Goal: Task Accomplishment & Management: Complete application form

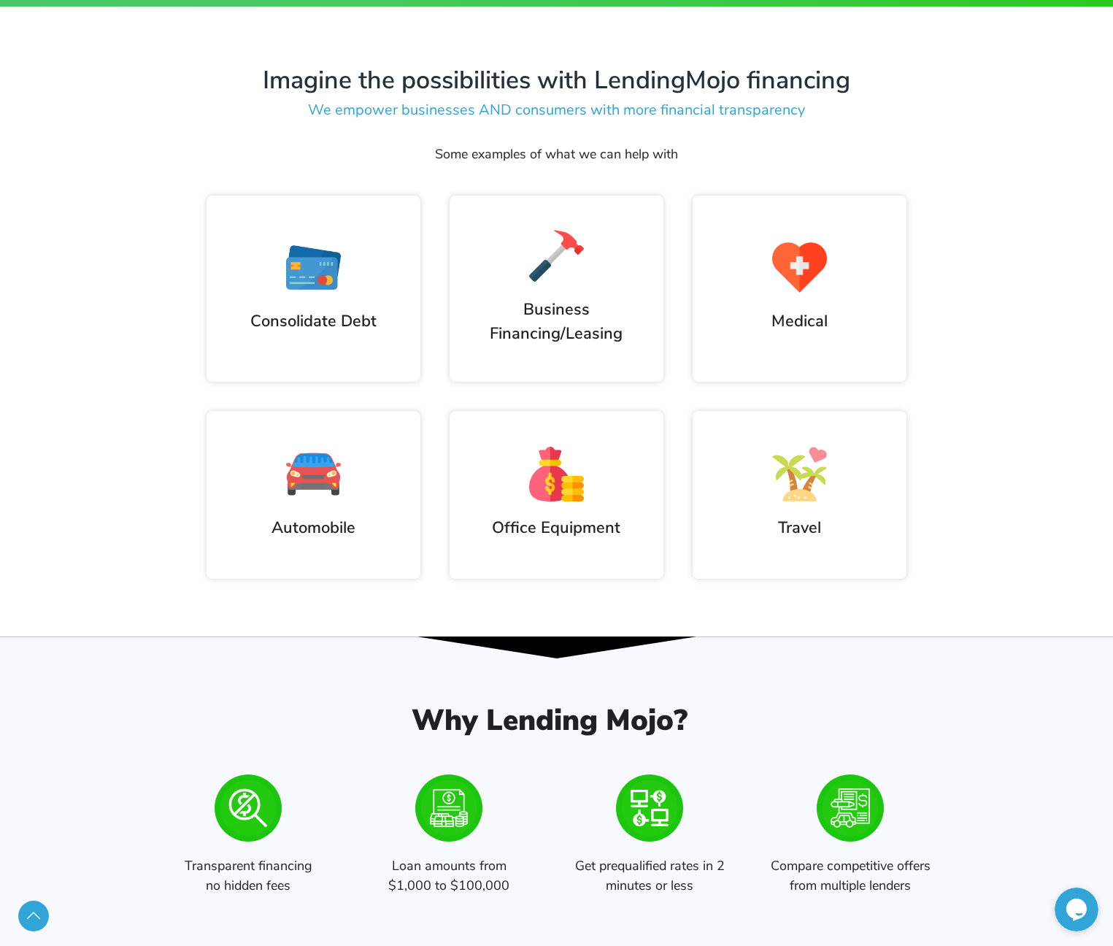
scroll to position [876, 0]
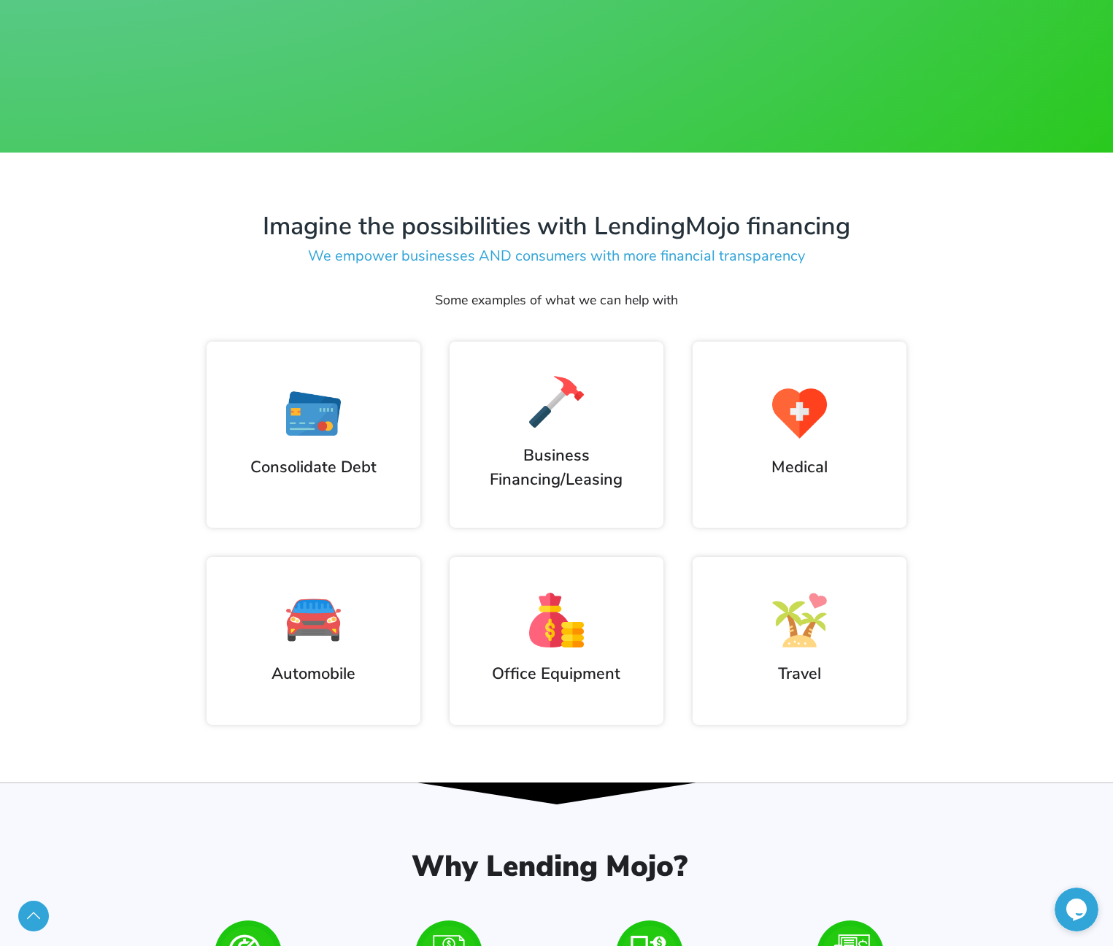
click at [364, 600] on div at bounding box center [313, 620] width 185 height 55
click at [300, 636] on img at bounding box center [313, 620] width 55 height 55
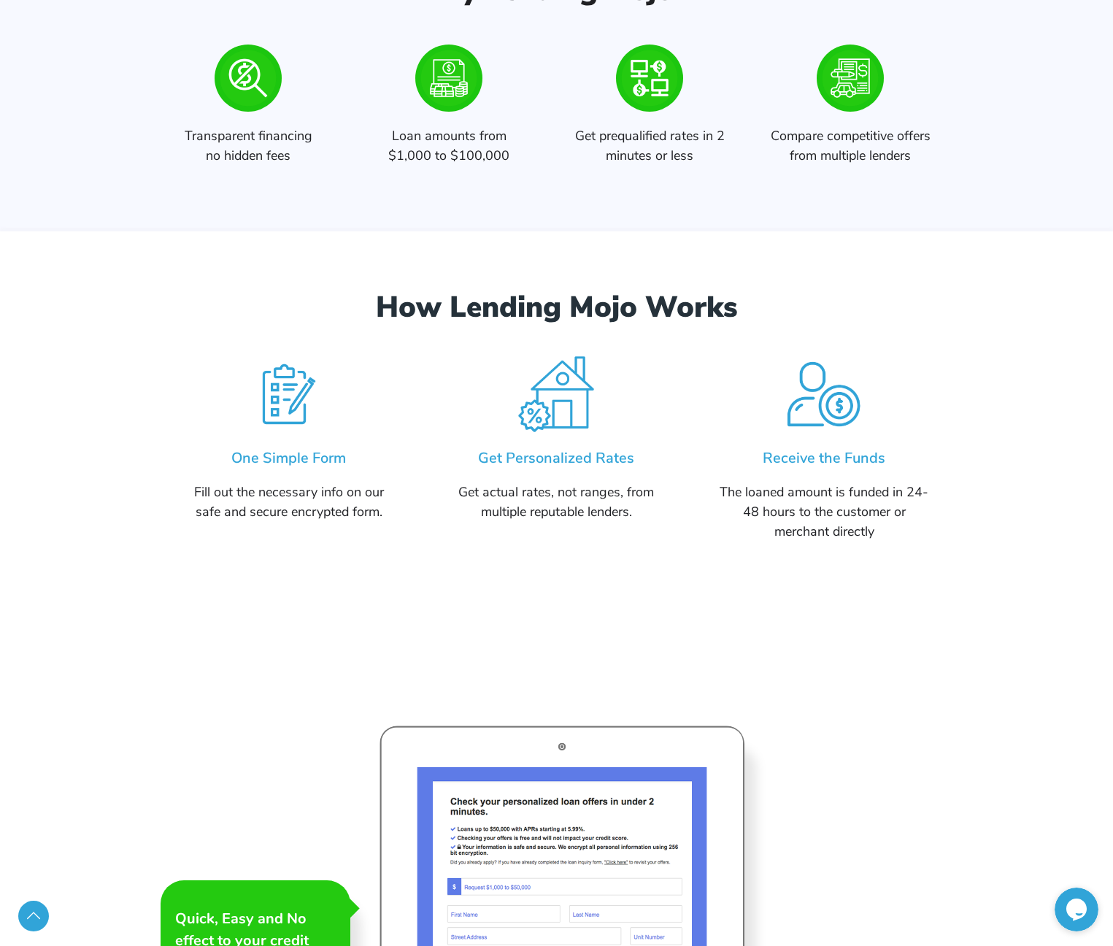
scroll to position [2117, 0]
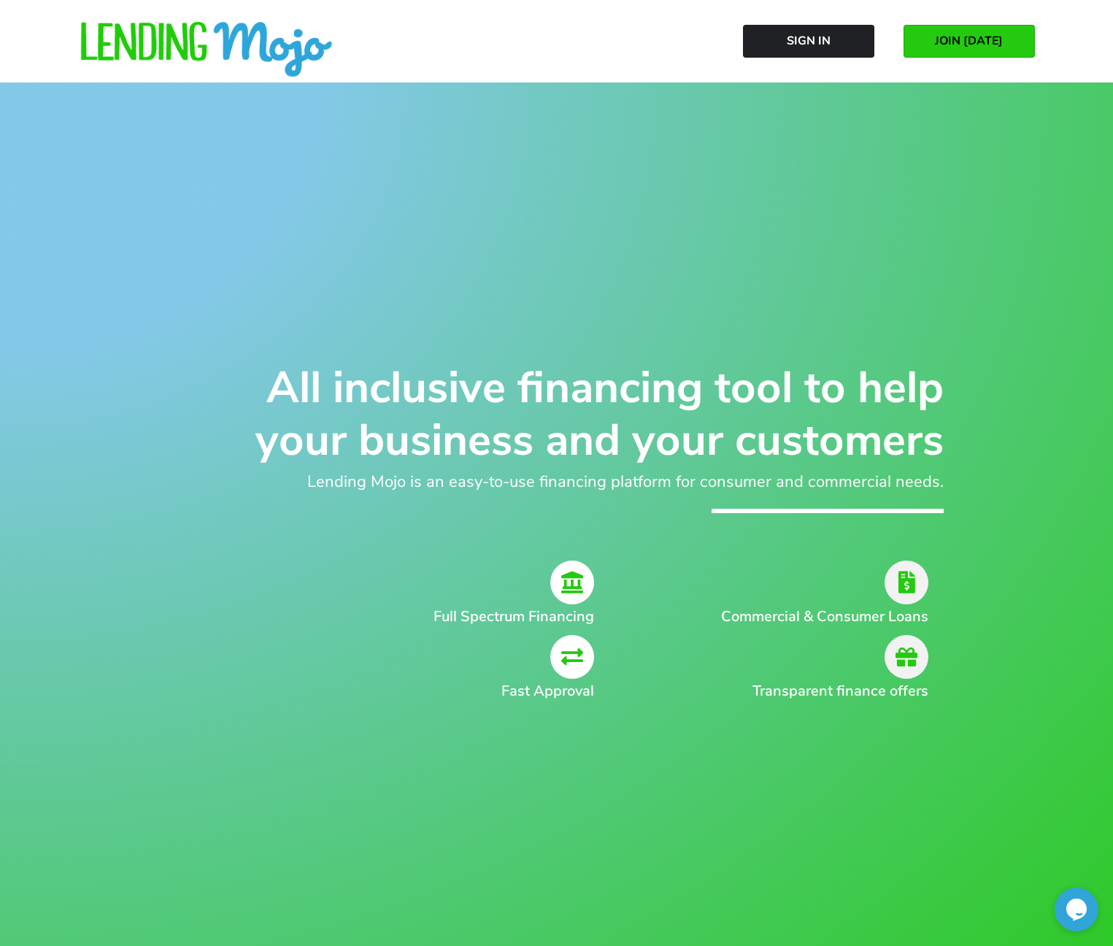
click at [979, 36] on span "JOIN TODAY" at bounding box center [969, 40] width 68 height 13
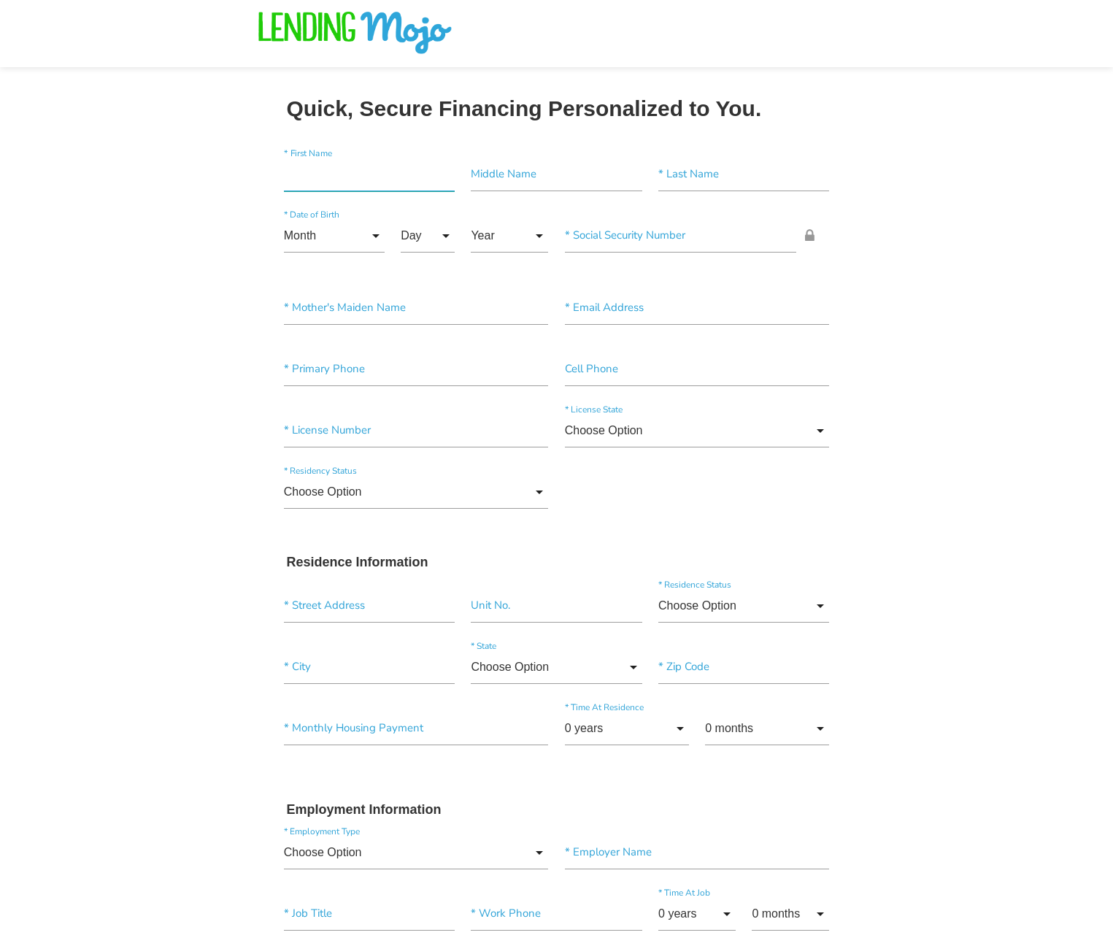
click at [363, 176] on input"] "text" at bounding box center [369, 175] width 171 height 34
type input"] "[PERSON_NAME]"
click at [366, 241] on input "Month" at bounding box center [334, 236] width 101 height 34
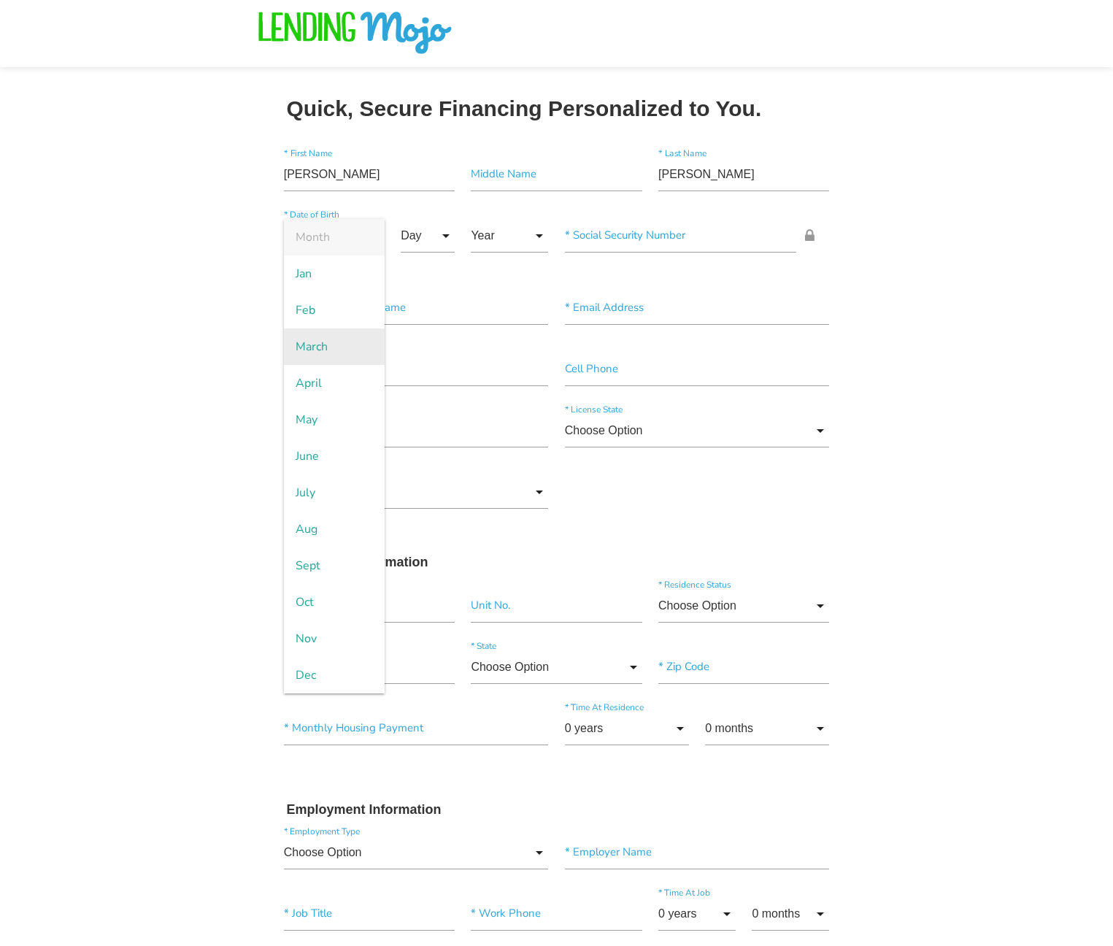
click at [339, 330] on span "March" at bounding box center [334, 346] width 101 height 36
type input "March"
click at [402, 227] on input "Day" at bounding box center [428, 236] width 54 height 34
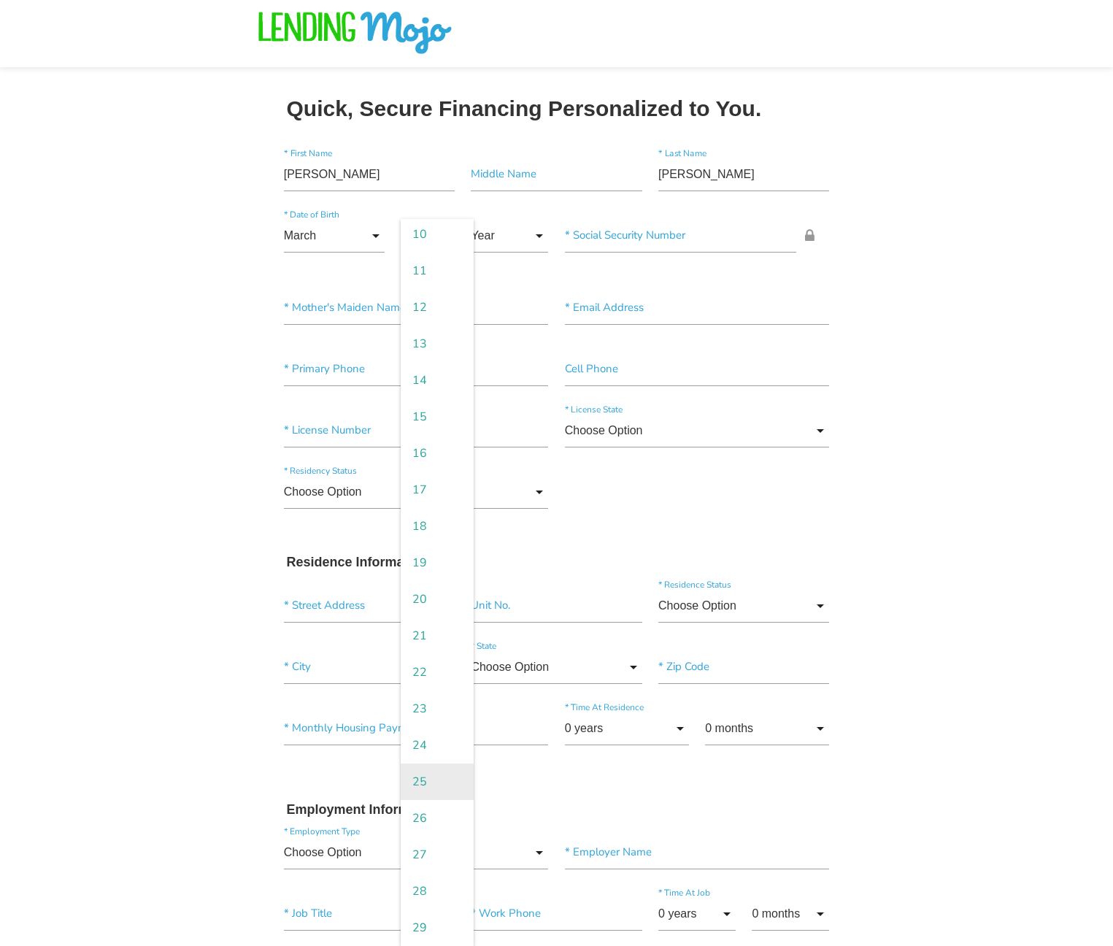
scroll to position [441, 0]
click at [428, 894] on span "30" at bounding box center [437, 891] width 73 height 36
type input "30"
click at [526, 237] on input "Year" at bounding box center [509, 236] width 77 height 34
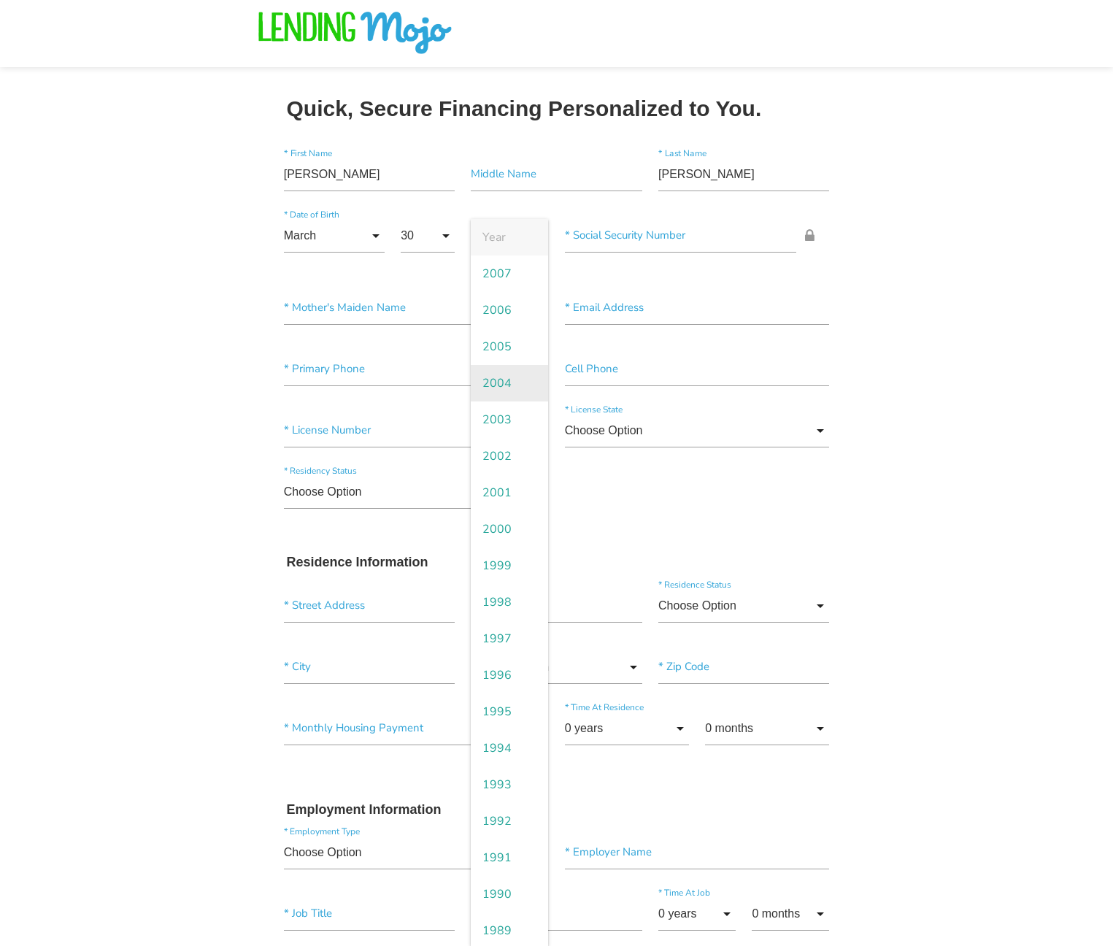
click at [515, 393] on span "2004" at bounding box center [509, 383] width 77 height 36
type input "2004"
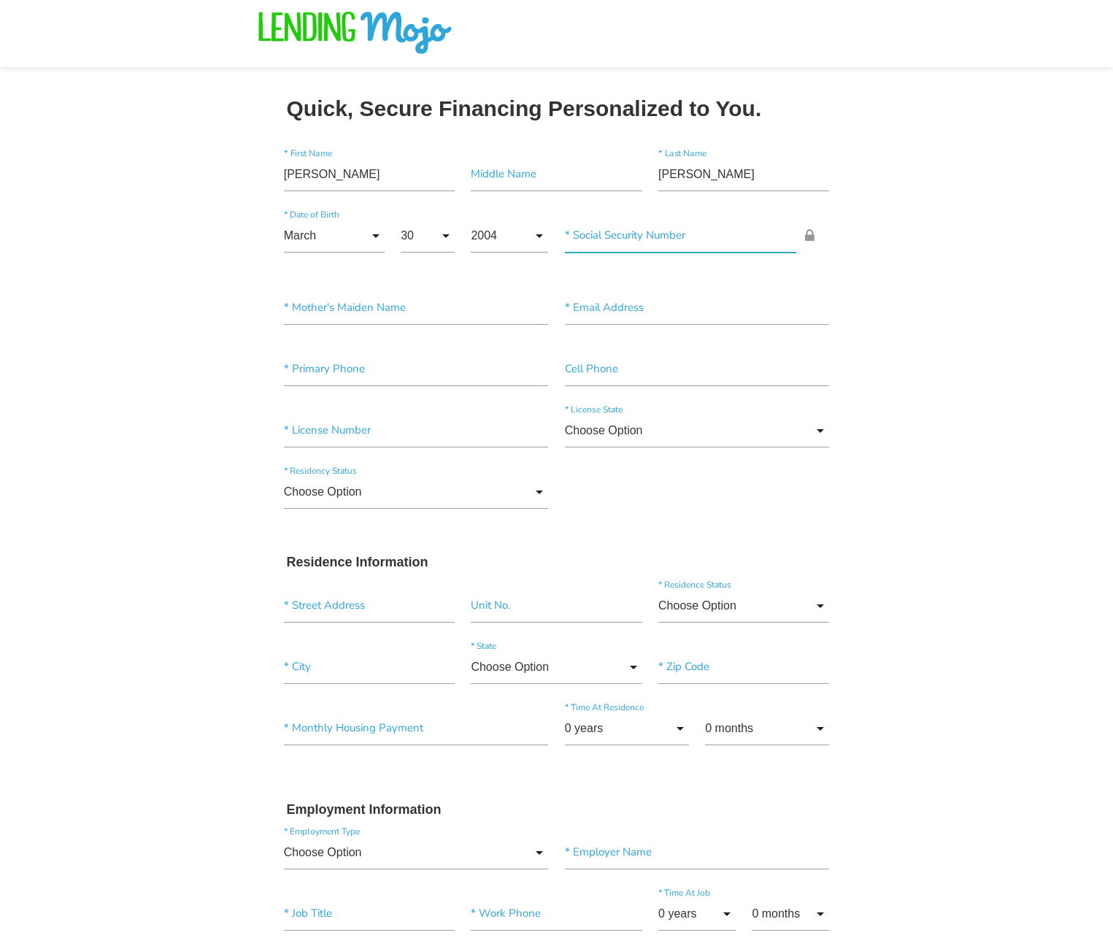
click at [670, 234] on input"] "text" at bounding box center [681, 236] width 232 height 34
type input"] "596-76-1517"
click at [471, 311] on input"] "text" at bounding box center [416, 308] width 265 height 34
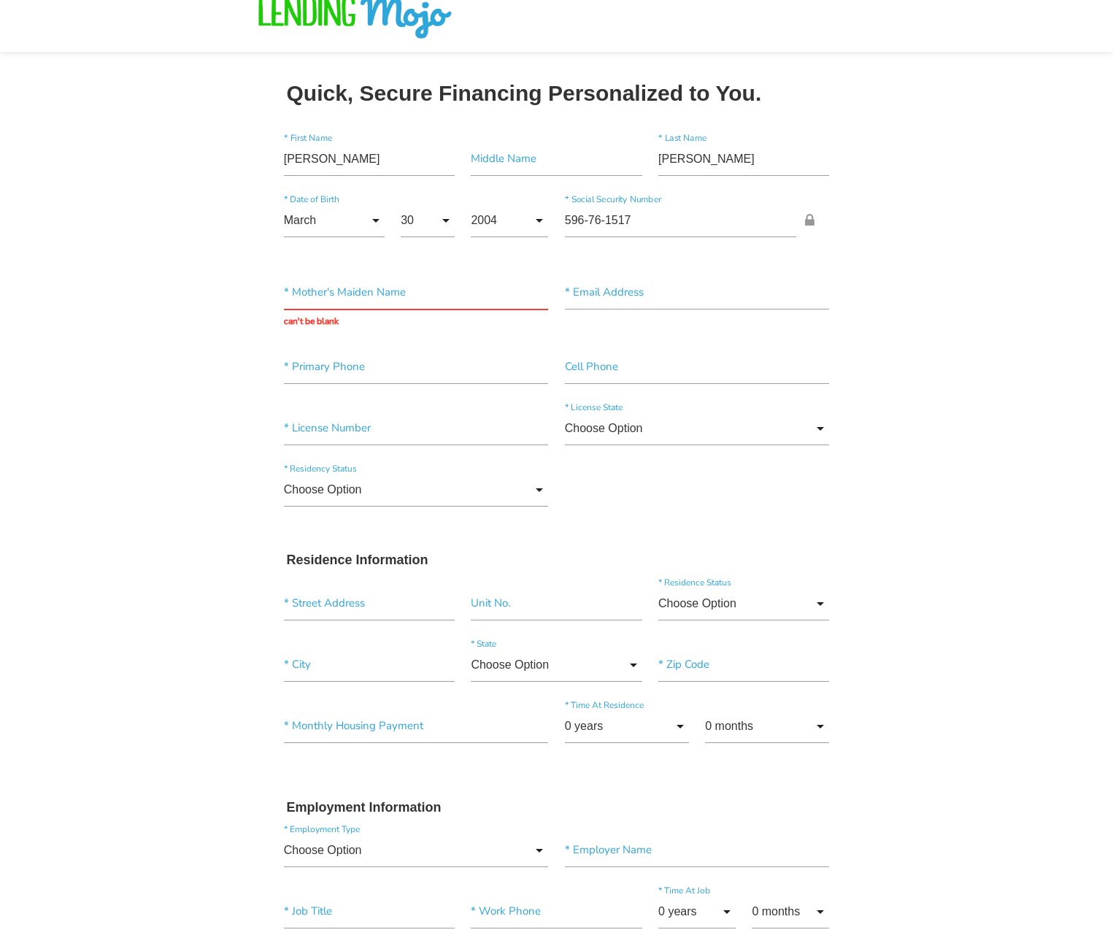
scroll to position [0, 0]
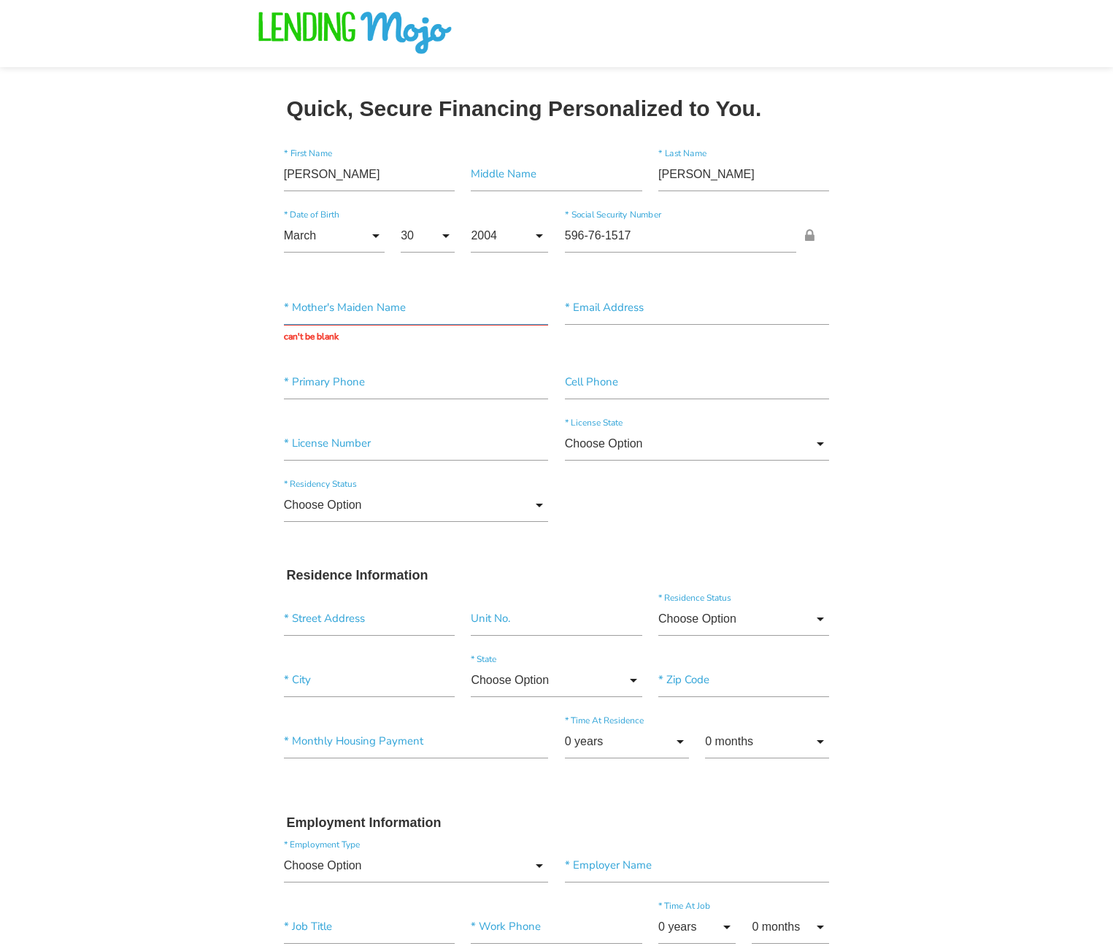
click at [431, 300] on input "text" at bounding box center [416, 308] width 265 height 34
type input "sharon"
click at [639, 309] on input "rivera" at bounding box center [697, 308] width 265 height 34
type input "riveralugod@gmail.com"
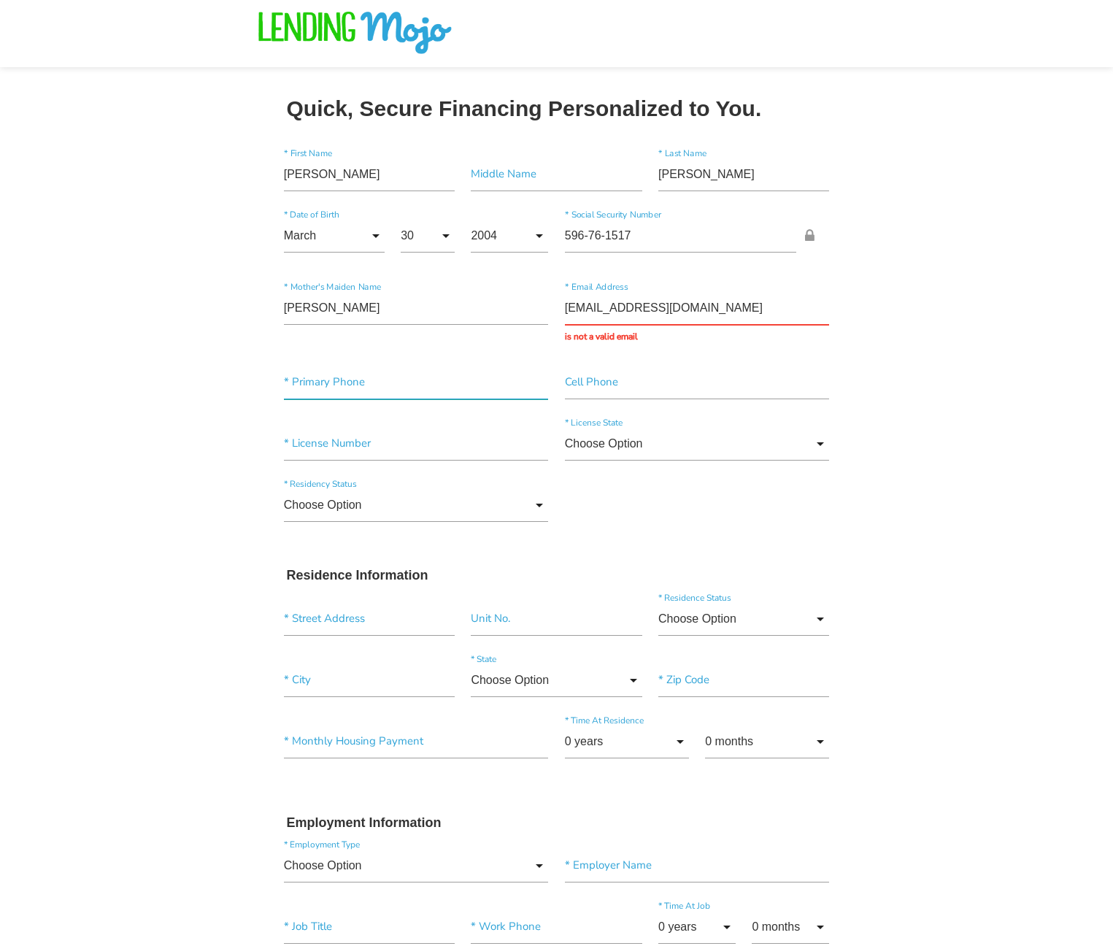
click at [310, 380] on input"] "text" at bounding box center [416, 383] width 265 height 34
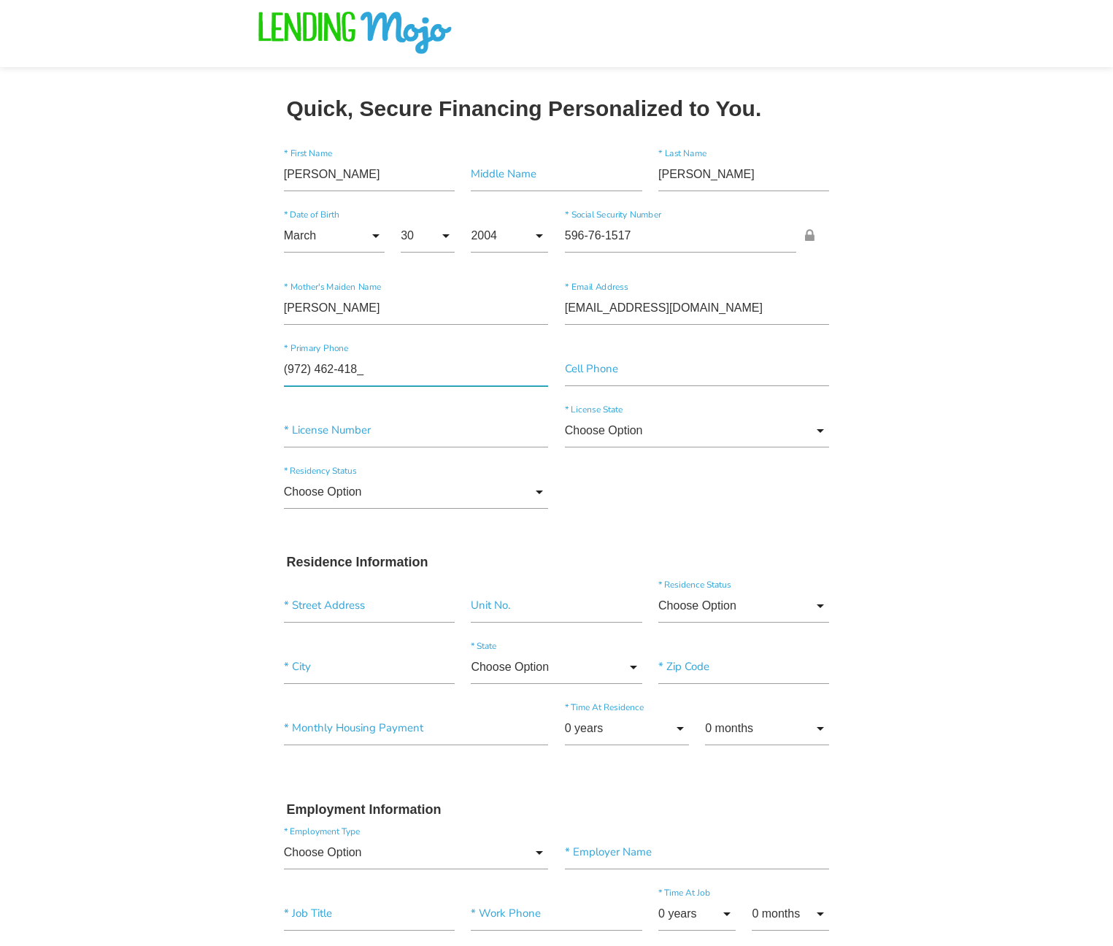
type input"] "(972) 462-4185"
click at [328, 372] on input"] "(972) 462-4185" at bounding box center [416, 370] width 265 height 34
click at [599, 366] on input"] "text" at bounding box center [697, 370] width 265 height 34
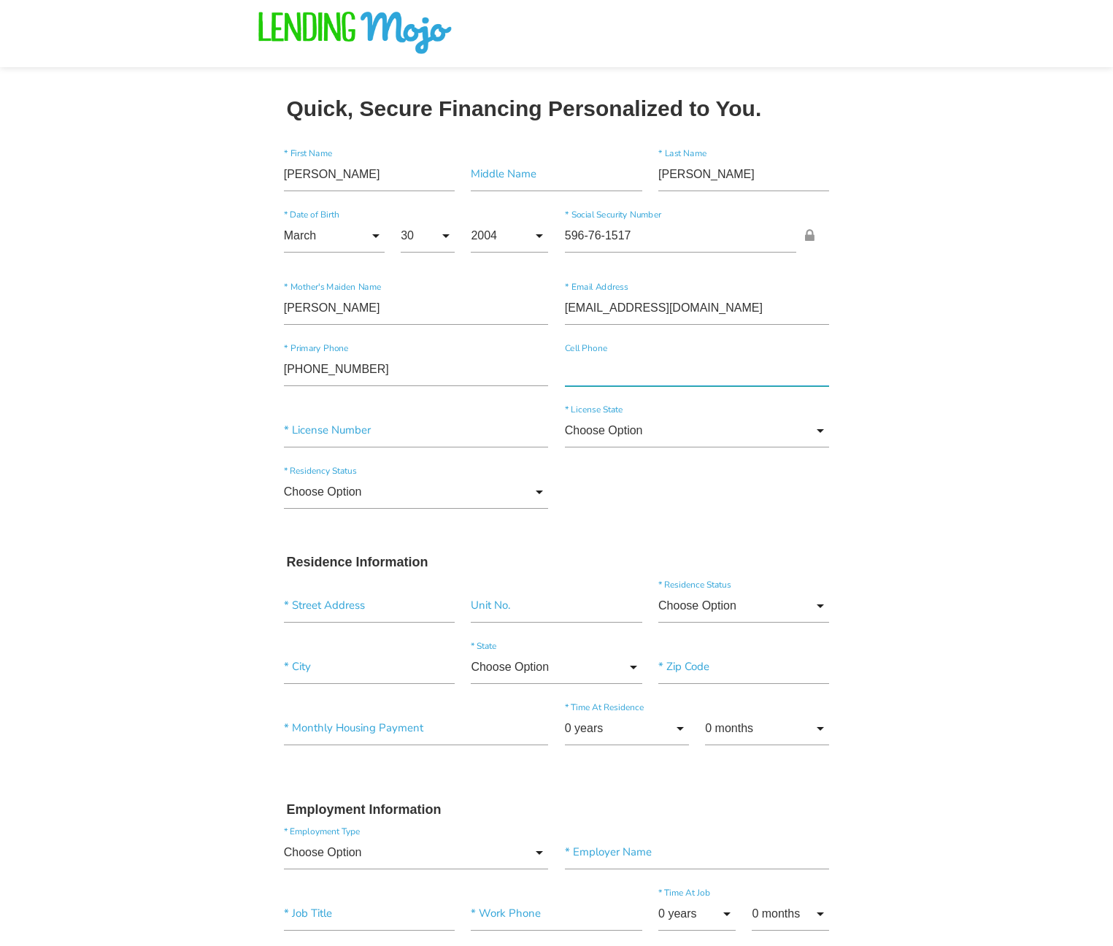
paste input"] "(972) 462-4185"
type input"] "(972) 462-4185"
click at [605, 423] on input "Choose Option" at bounding box center [697, 431] width 265 height 34
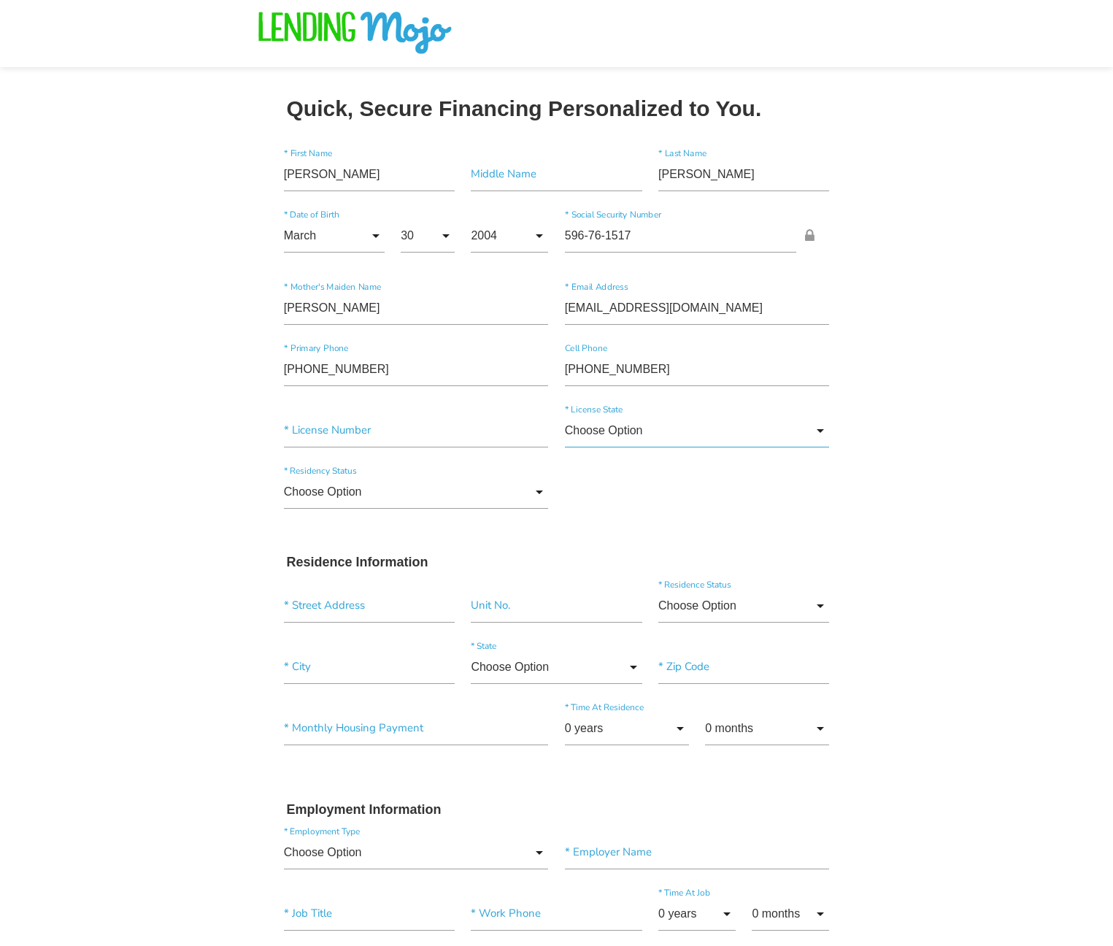
click at [623, 428] on input "Choose Option" at bounding box center [697, 431] width 265 height 34
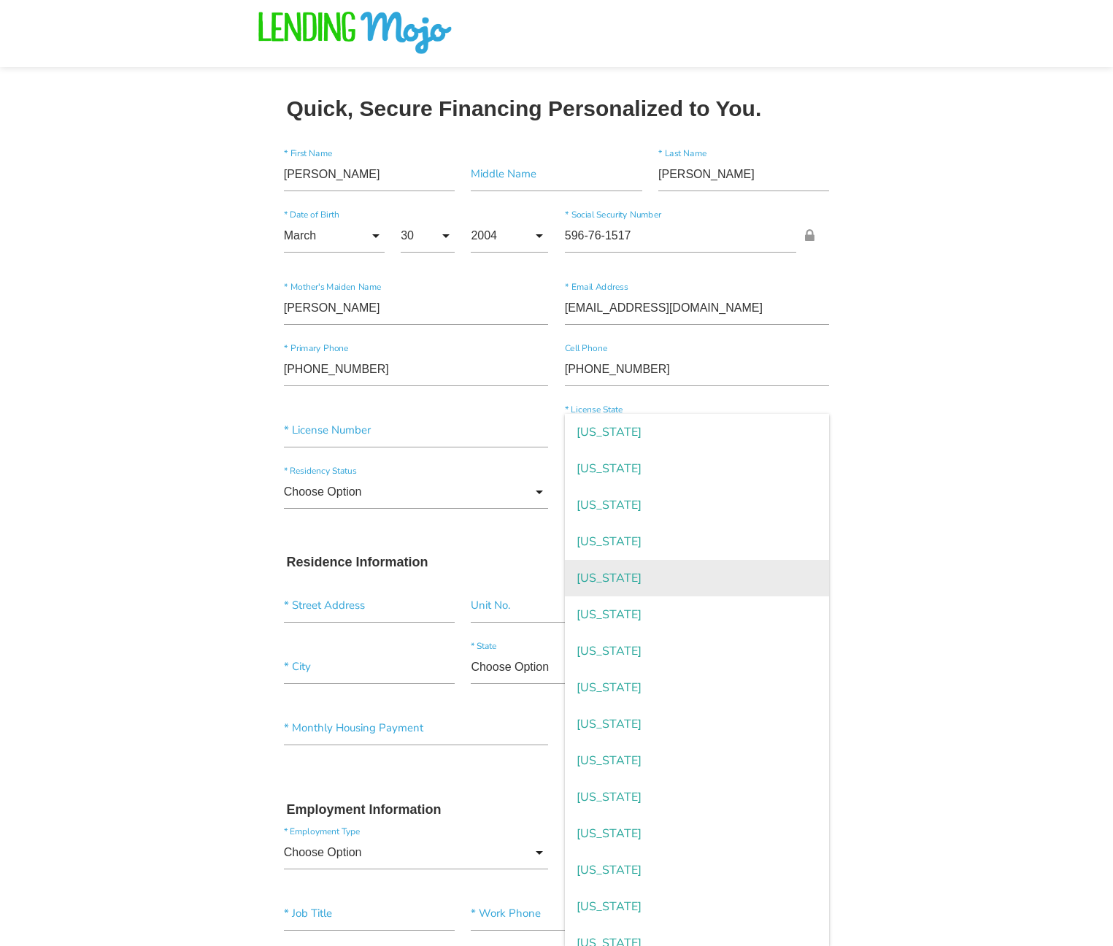
scroll to position [219, 0]
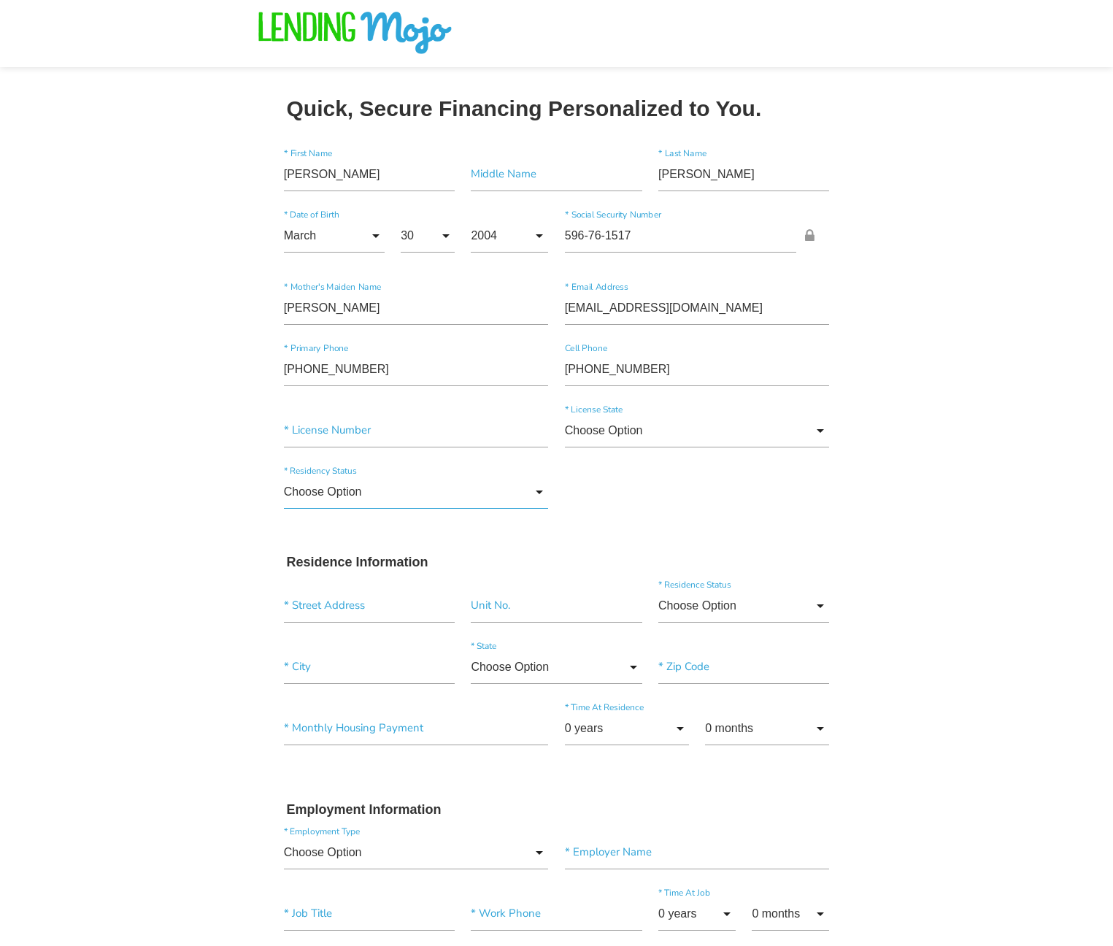
click at [353, 497] on input "Choose Option" at bounding box center [416, 492] width 265 height 34
click at [697, 510] on div "Choose Option Choose Option US Citizen Permanent Resident Non-Permanent Residen…" at bounding box center [557, 494] width 562 height 61
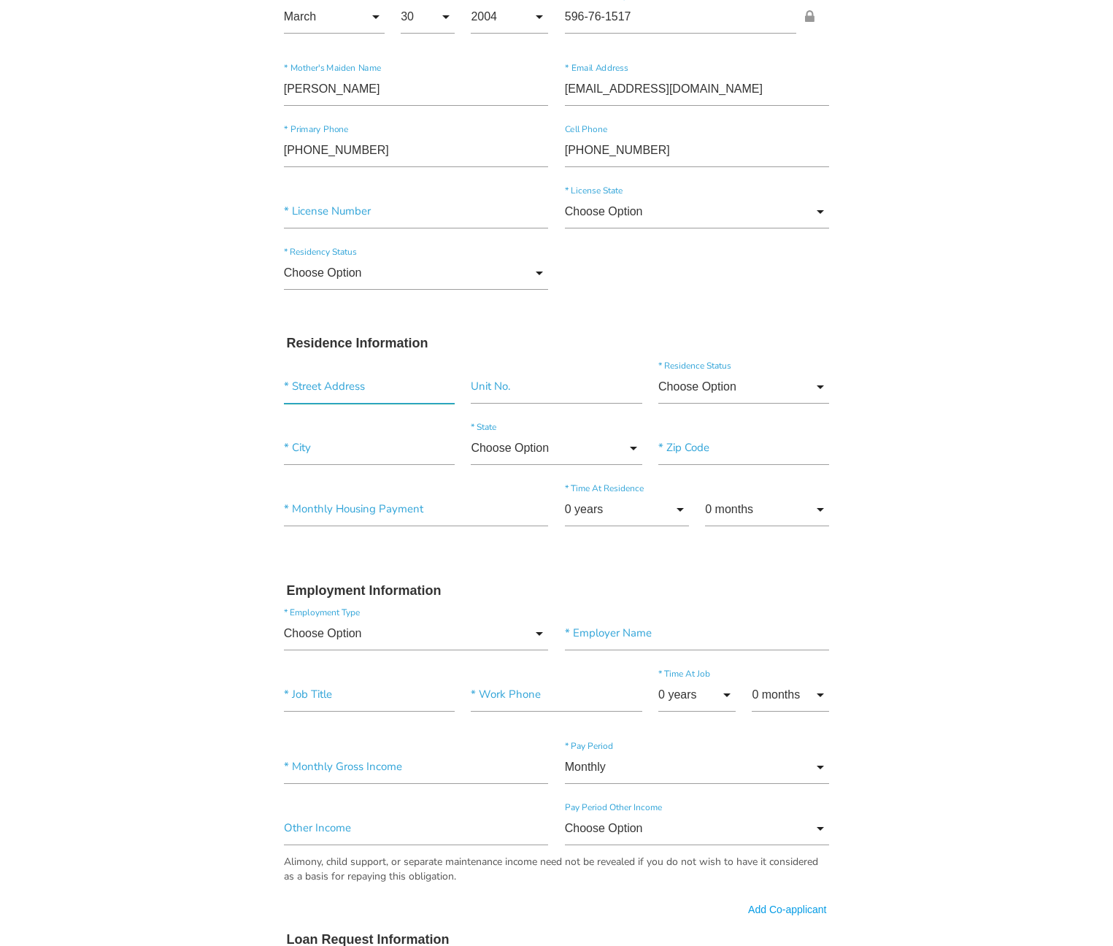
click at [406, 393] on input "text" at bounding box center [369, 387] width 171 height 34
type input "3525 Sutters Way"
type input"] "Flower Mound"
type input"] "75022"
click at [515, 513] on input"] "text" at bounding box center [416, 510] width 265 height 34
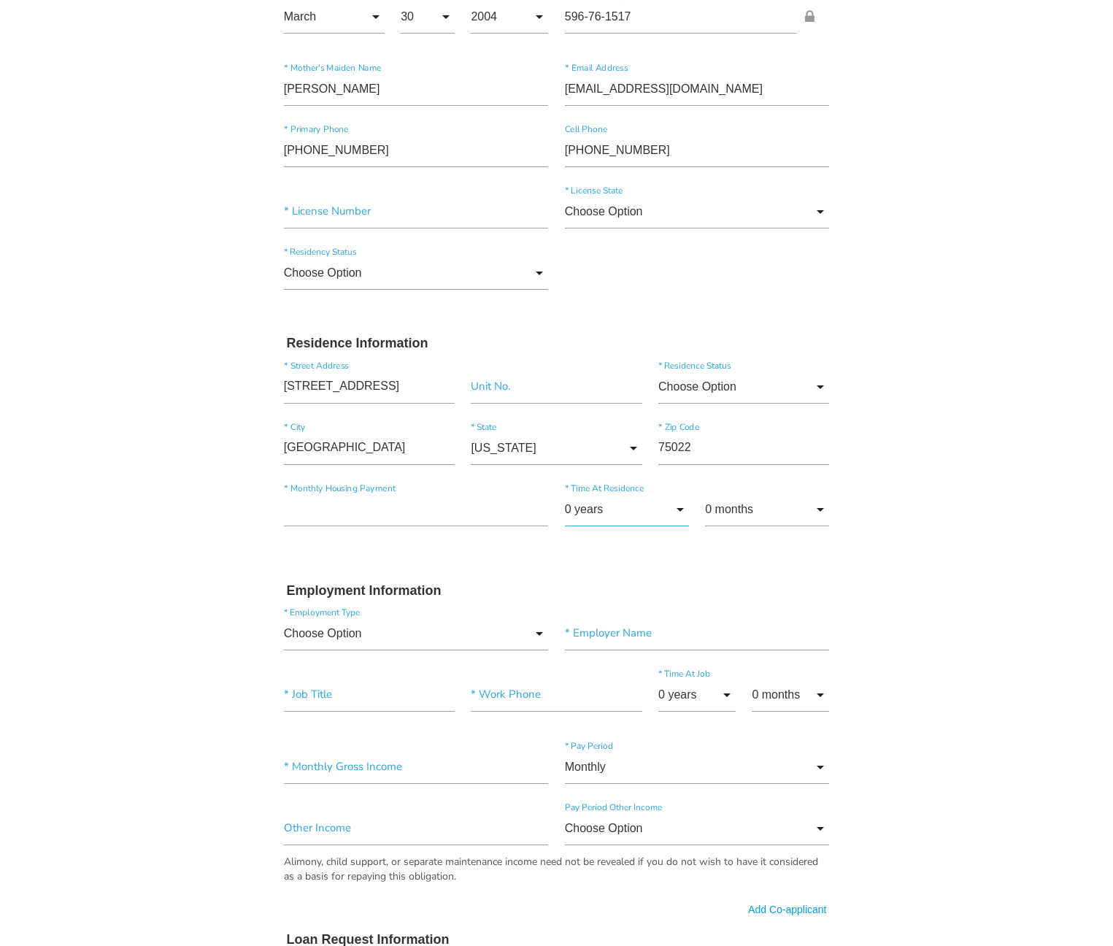
click at [599, 504] on input "0 years" at bounding box center [627, 510] width 124 height 34
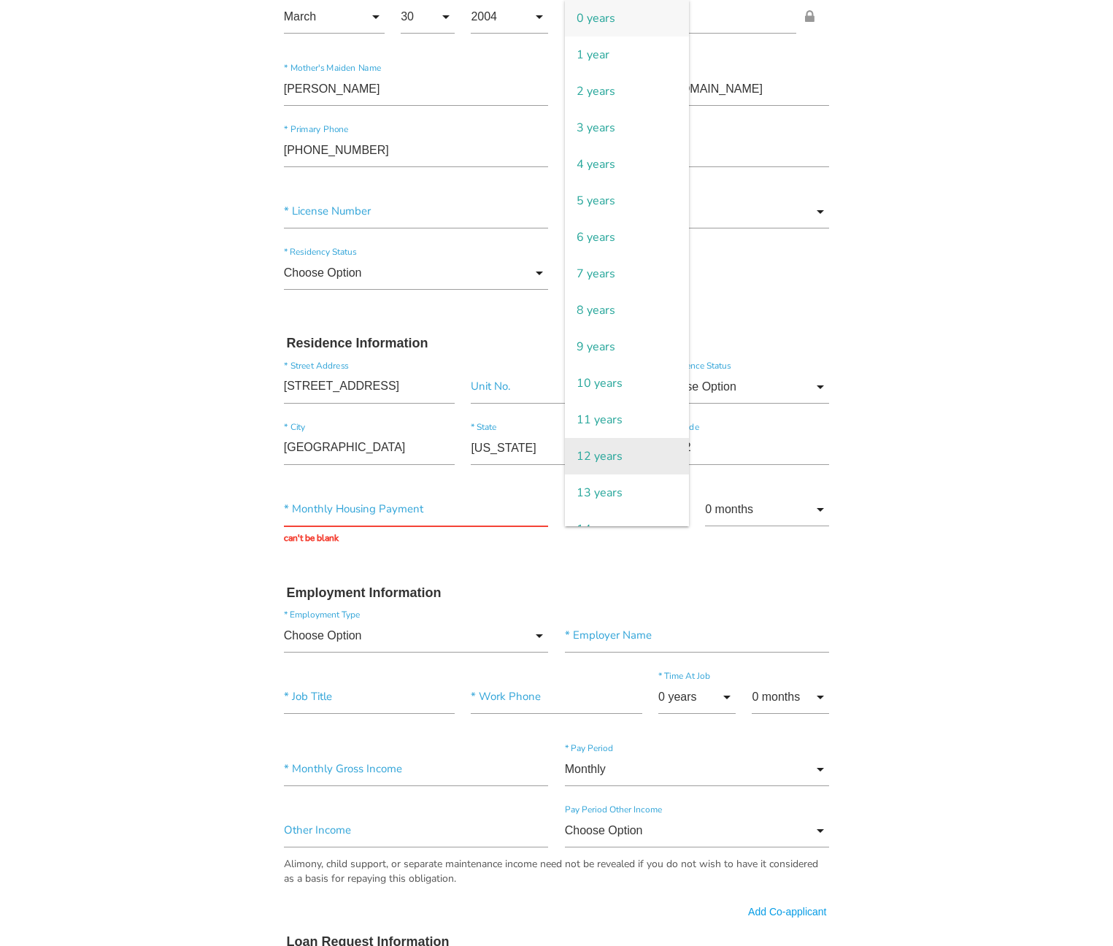
click at [609, 456] on span "12 years" at bounding box center [627, 456] width 124 height 36
type input "12 years"
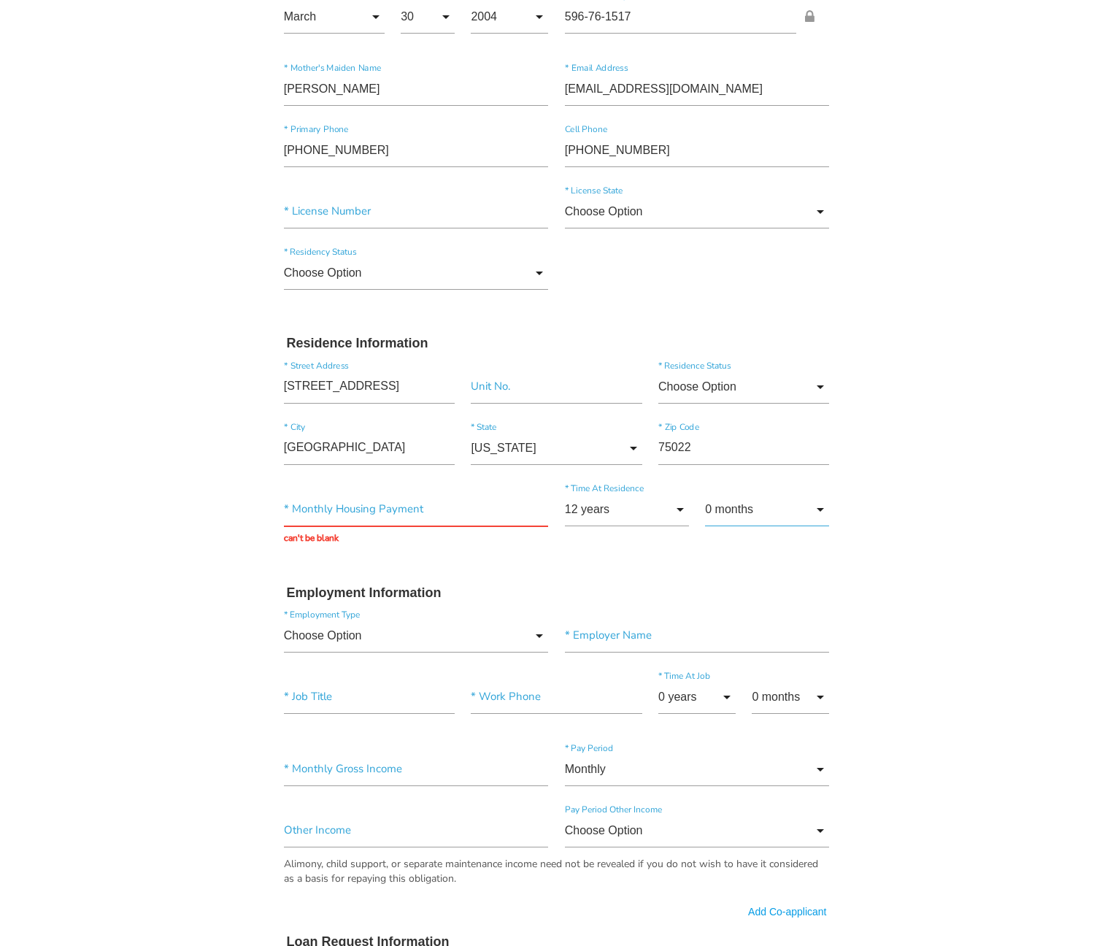
click at [744, 503] on input "0 months" at bounding box center [767, 510] width 124 height 34
click at [759, 879] on span "10 months" at bounding box center [767, 876] width 124 height 36
type input "10 months"
click at [404, 521] on input "text" at bounding box center [416, 510] width 265 height 34
click at [407, 509] on input "$0.00" at bounding box center [416, 510] width 265 height 34
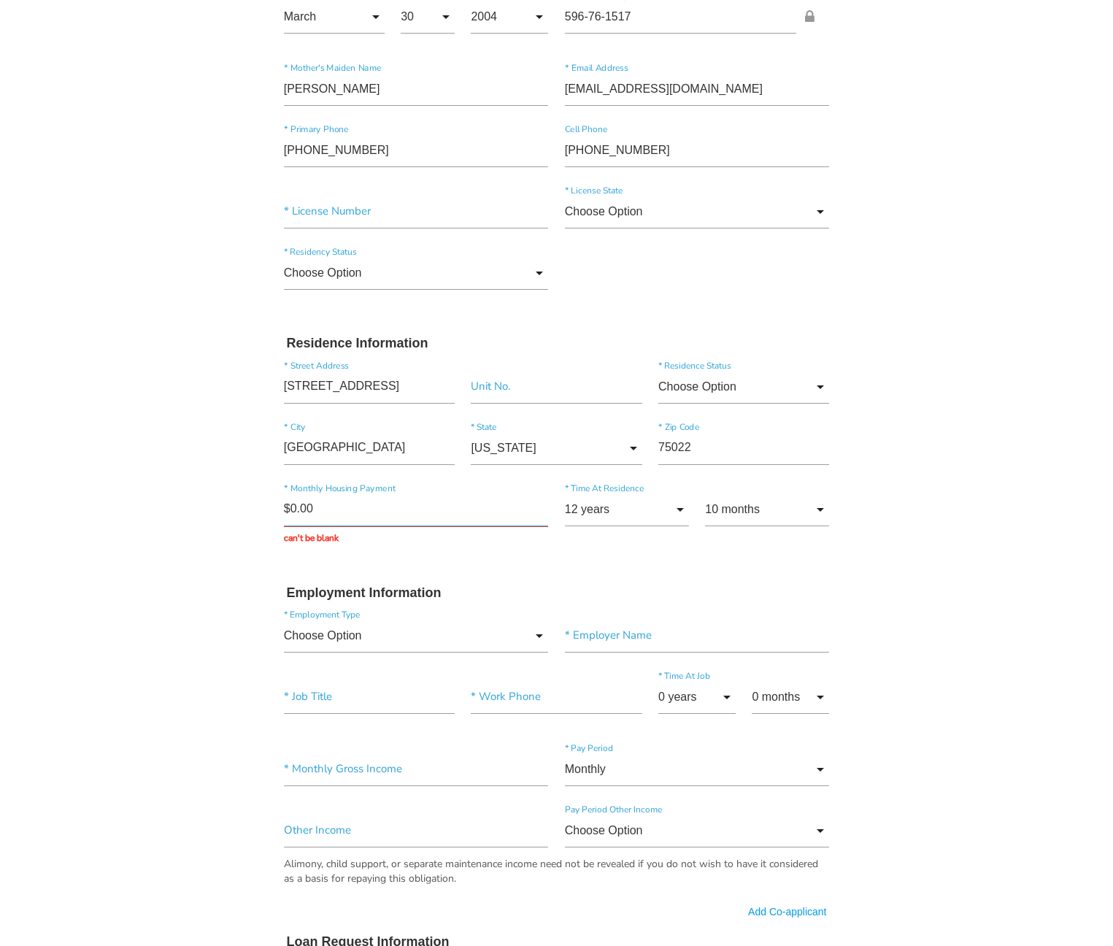
click at [407, 509] on input "$0.00" at bounding box center [416, 510] width 265 height 34
type input "$1.00"
click at [184, 490] on body "Quick, Secure Financing Personalized to You. Alexander * First Name Middle Name…" at bounding box center [556, 774] width 1113 height 1987
click at [391, 650] on input "Choose Option" at bounding box center [416, 634] width 265 height 34
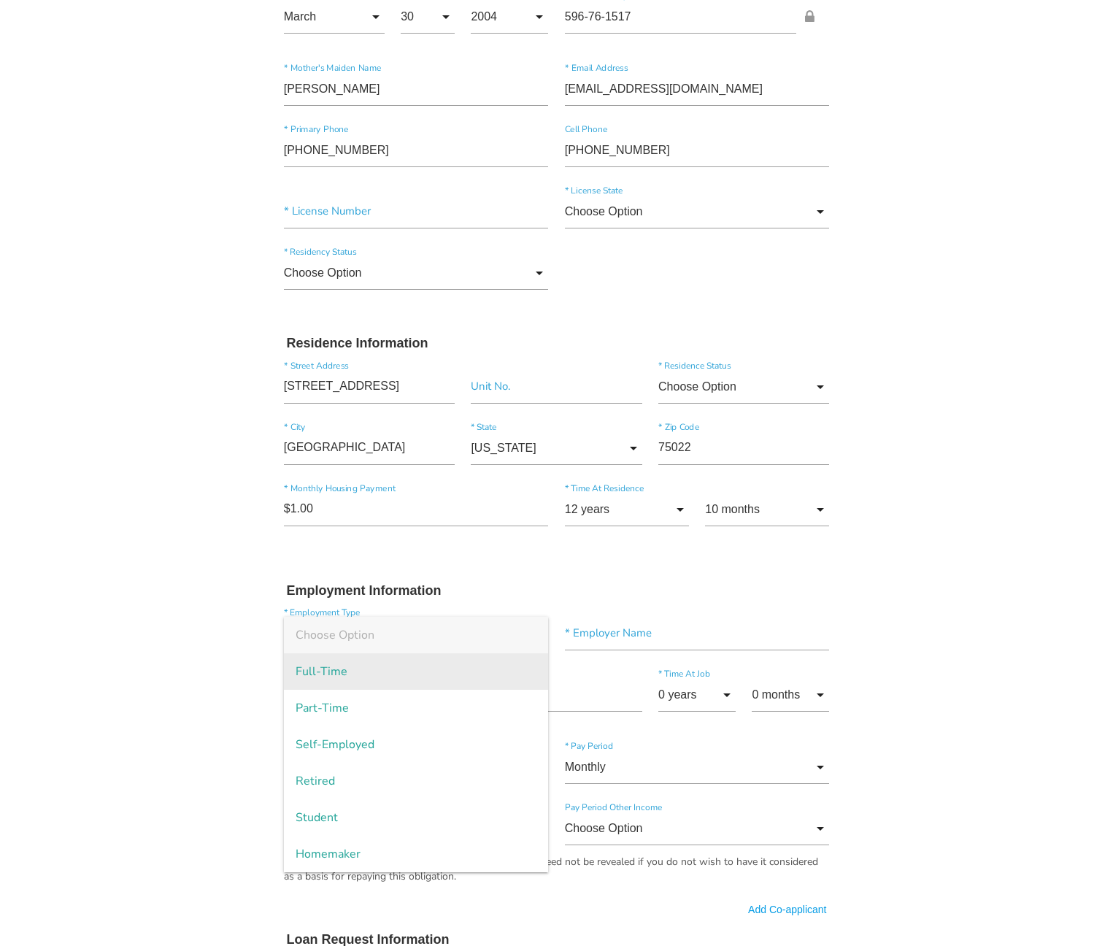
click at [403, 671] on span "Full-Time" at bounding box center [416, 671] width 265 height 36
type input "Full-Time"
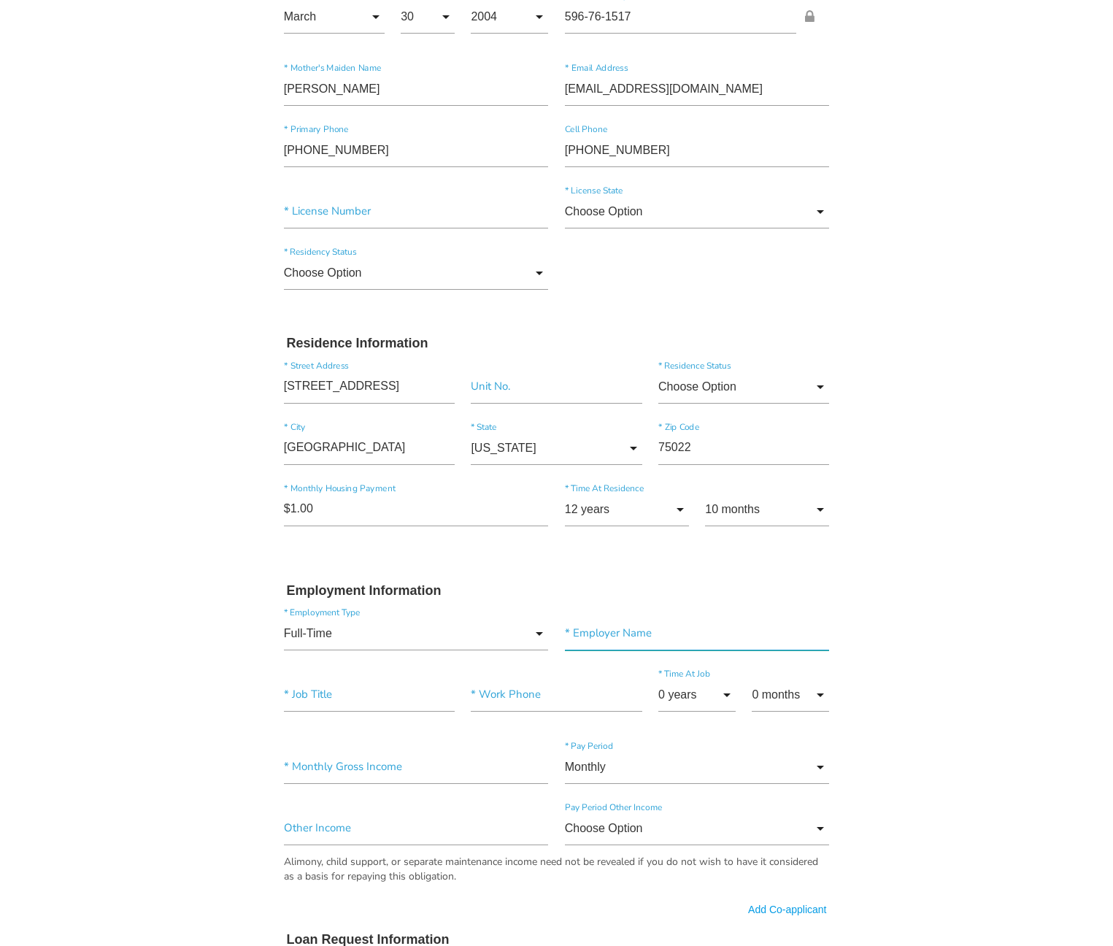
click at [591, 625] on input"] "text" at bounding box center [697, 634] width 265 height 34
type input"] "mobile whips llc"
click at [363, 699] on input"] "text" at bounding box center [369, 695] width 171 height 34
type input"] "owner/ operator"
type input"] "(972) 462-4185"
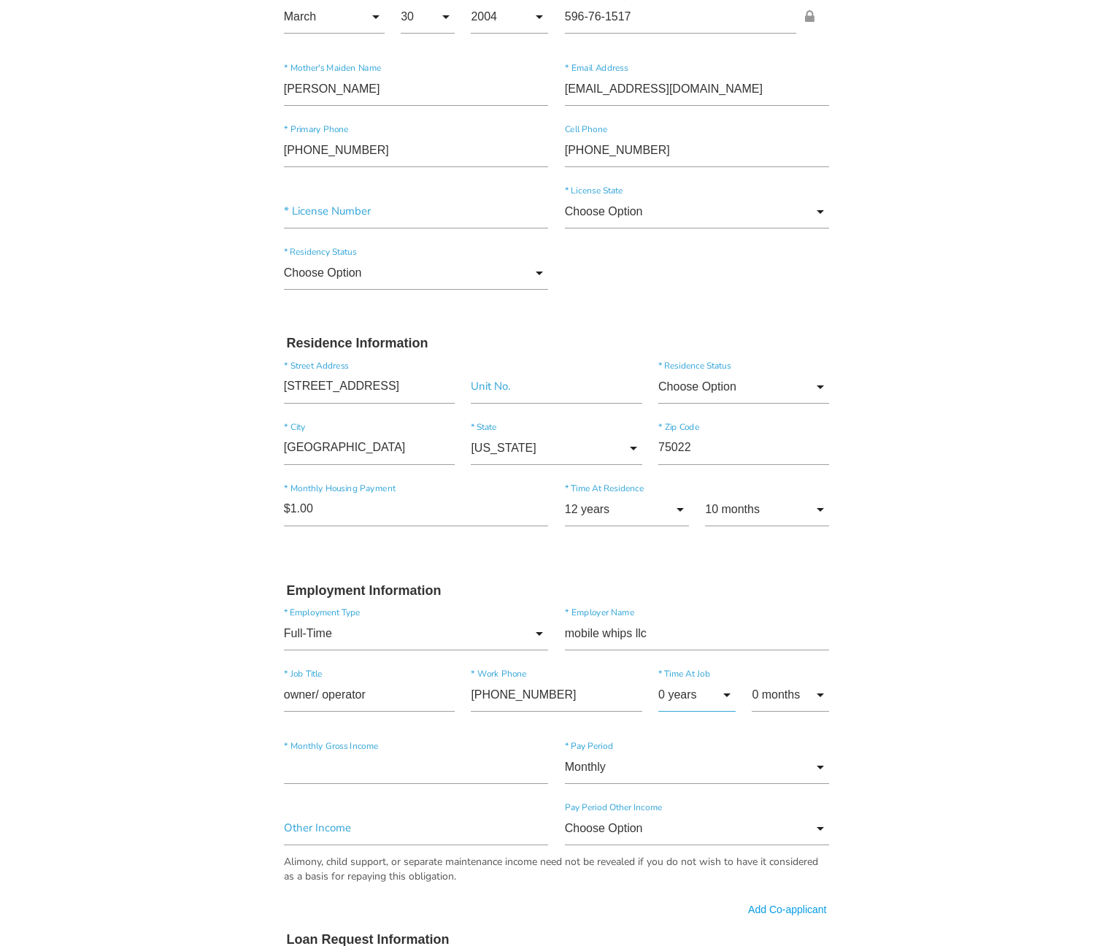
click at [676, 698] on input "0 years" at bounding box center [696, 695] width 77 height 34
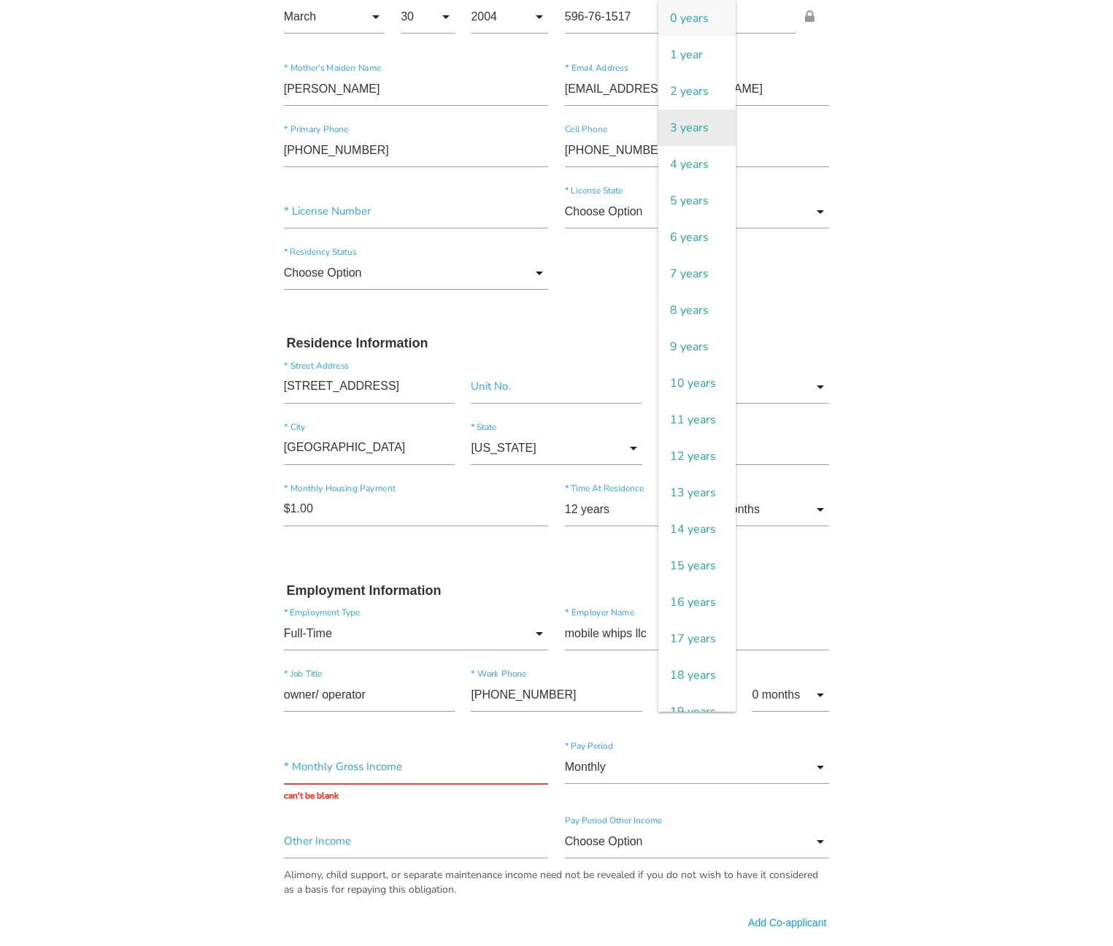
click at [677, 130] on span "3 years" at bounding box center [696, 127] width 77 height 36
type input "3 years"
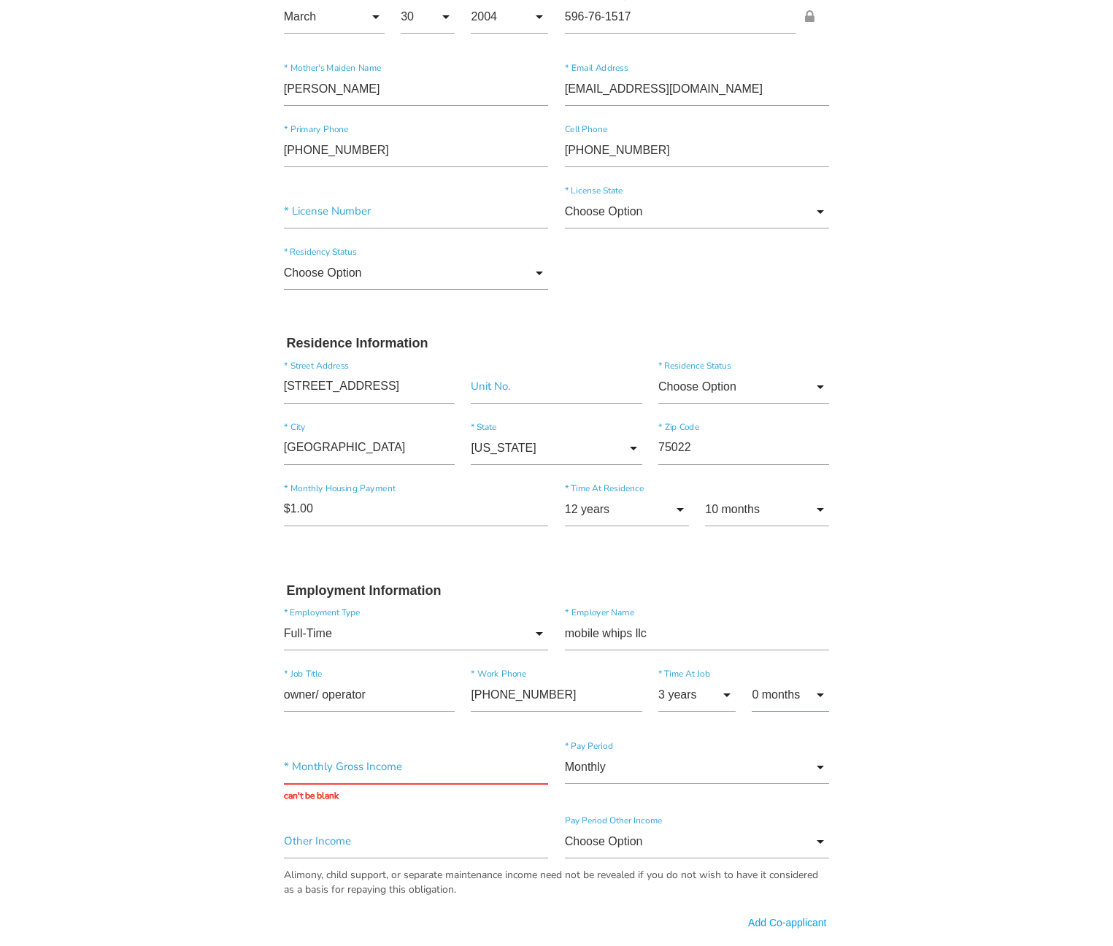
click at [809, 693] on input "0 months" at bounding box center [790, 695] width 77 height 34
click at [805, 482] on span "6 months" at bounding box center [790, 479] width 77 height 36
type input "6 months"
click at [420, 763] on input "text" at bounding box center [416, 767] width 265 height 34
type input "$11,500.00"
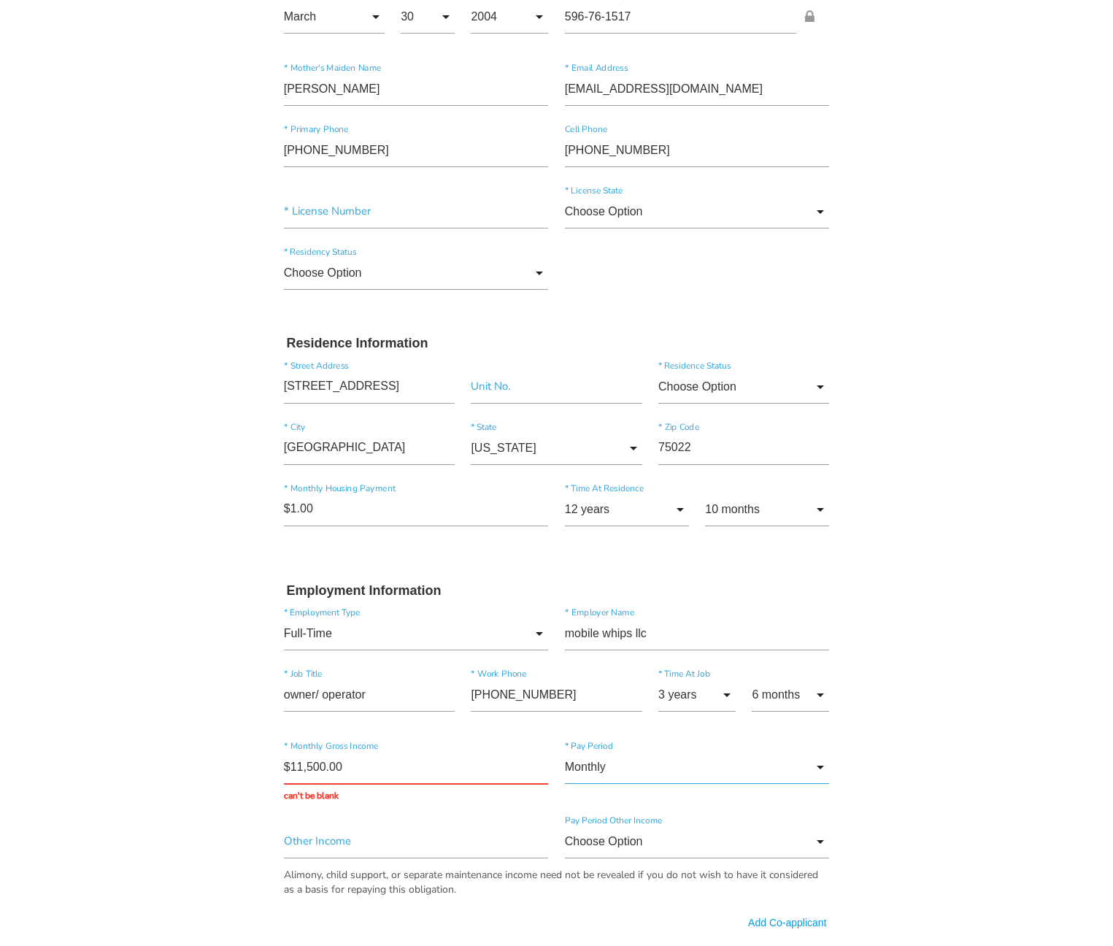
click at [655, 767] on input "Monthly" at bounding box center [697, 767] width 265 height 34
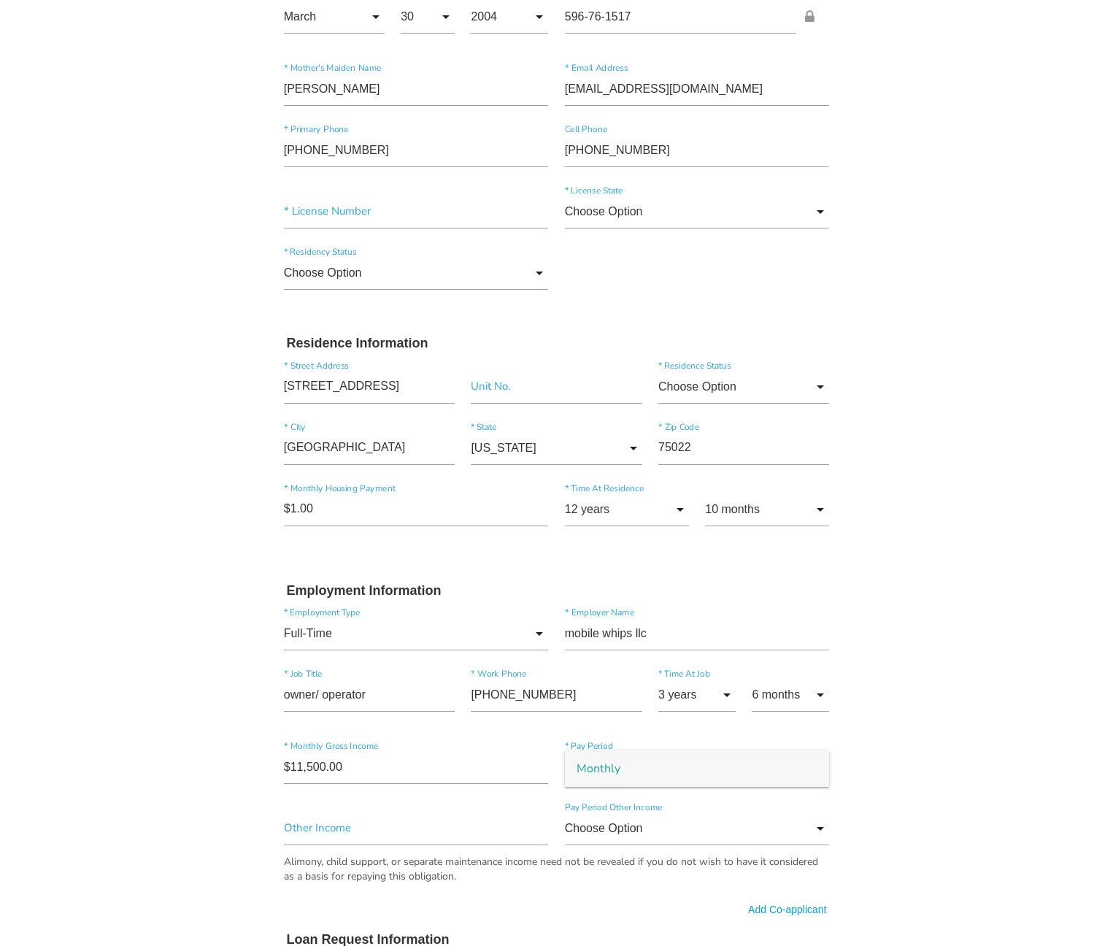
click at [993, 723] on body "Quick, Secure Financing Personalized to You. Alexander * First Name Middle Name…" at bounding box center [556, 773] width 1113 height 1985
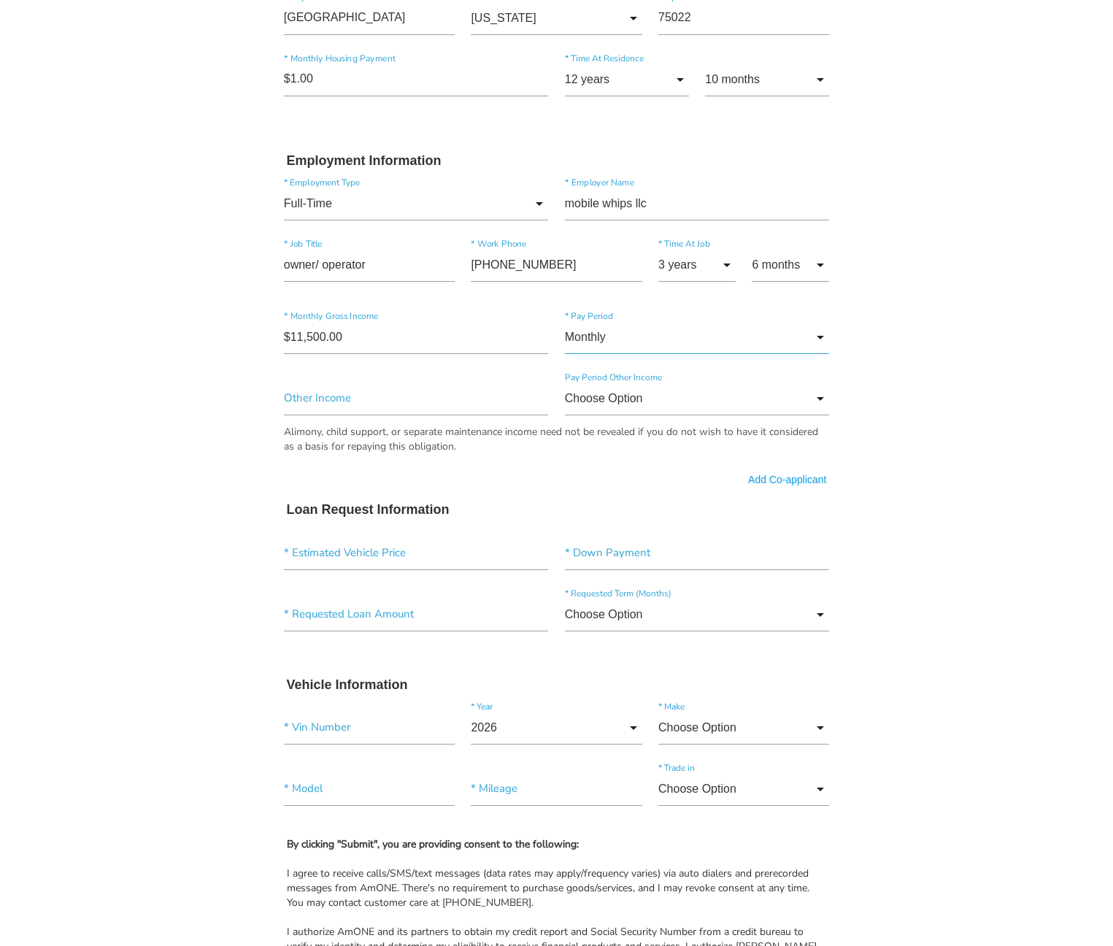
scroll to position [657, 0]
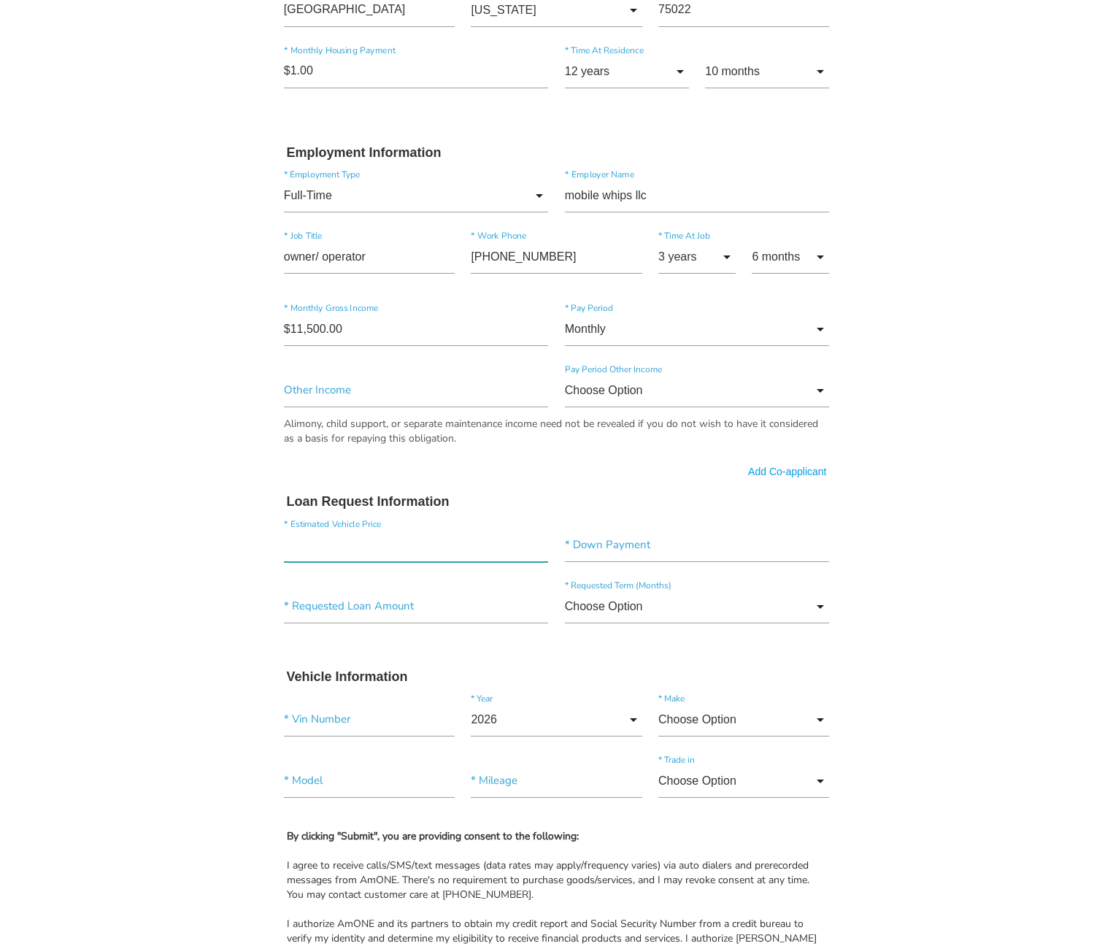
click at [378, 546] on input"] "text" at bounding box center [416, 545] width 265 height 34
type input"] "$39,611.00"
click at [615, 536] on input"] "text" at bounding box center [697, 545] width 265 height 34
type input"] "$17,200.00"
click at [460, 607] on input"] "text" at bounding box center [416, 607] width 265 height 34
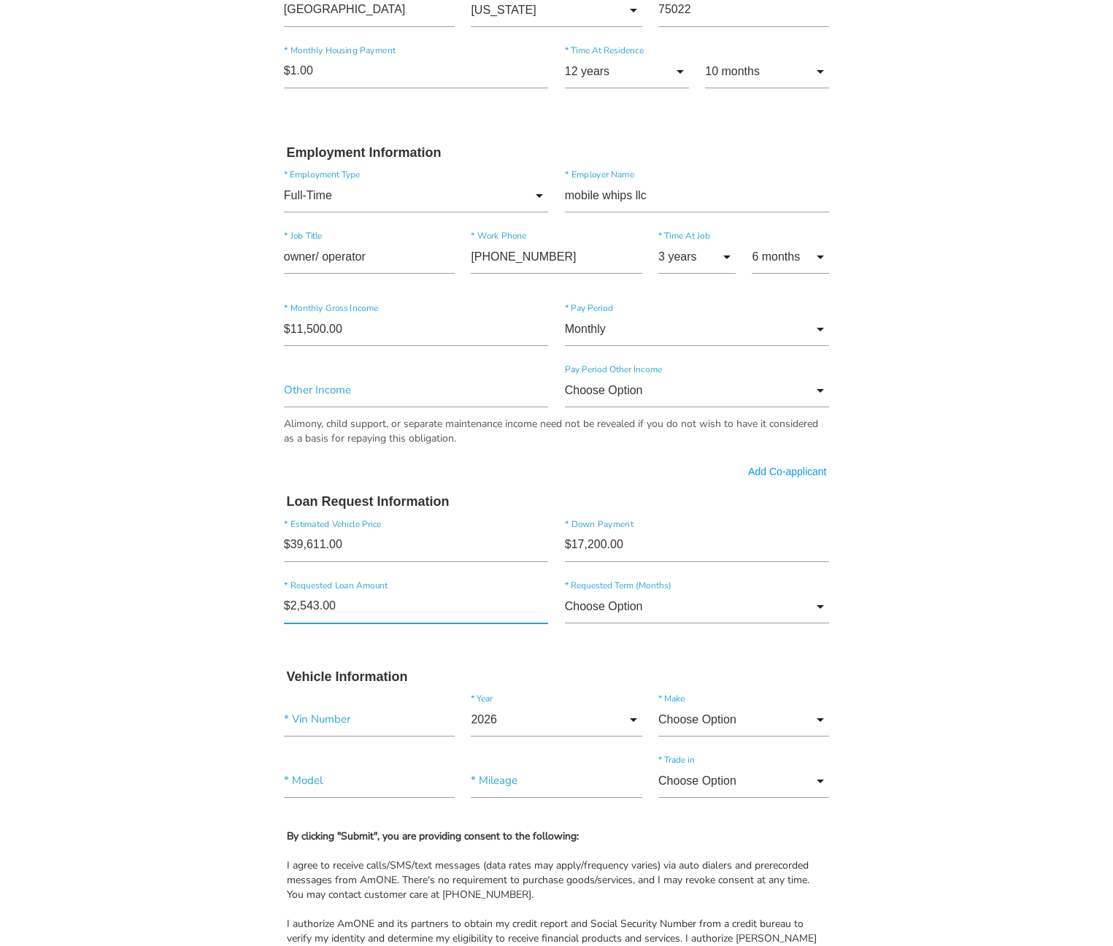
type input"] "$25,432.00"
click at [590, 601] on input "Choose Option" at bounding box center [697, 607] width 265 height 34
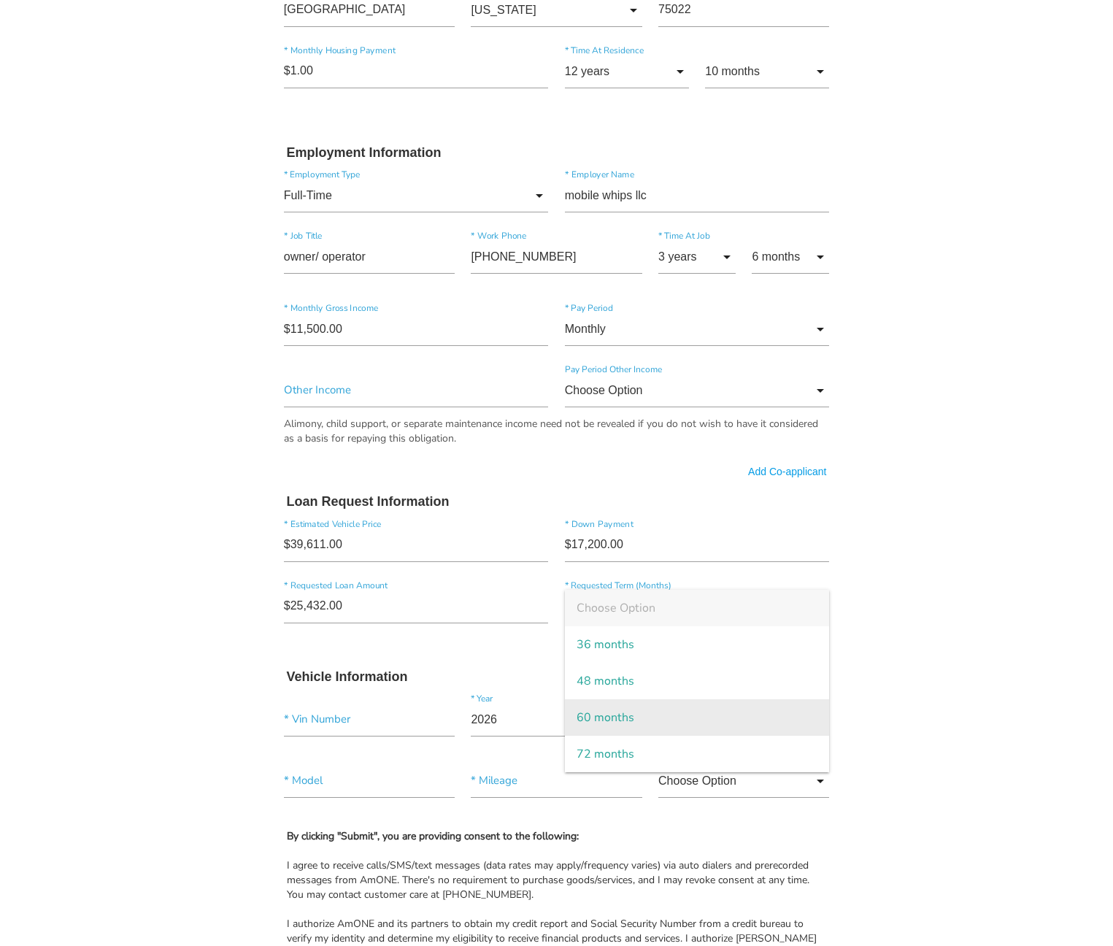
click at [623, 711] on span "60 months" at bounding box center [697, 717] width 265 height 36
click at [682, 602] on input "60 months" at bounding box center [697, 607] width 265 height 34
click at [626, 752] on span "72 months" at bounding box center [697, 754] width 265 height 36
type input "72 months"
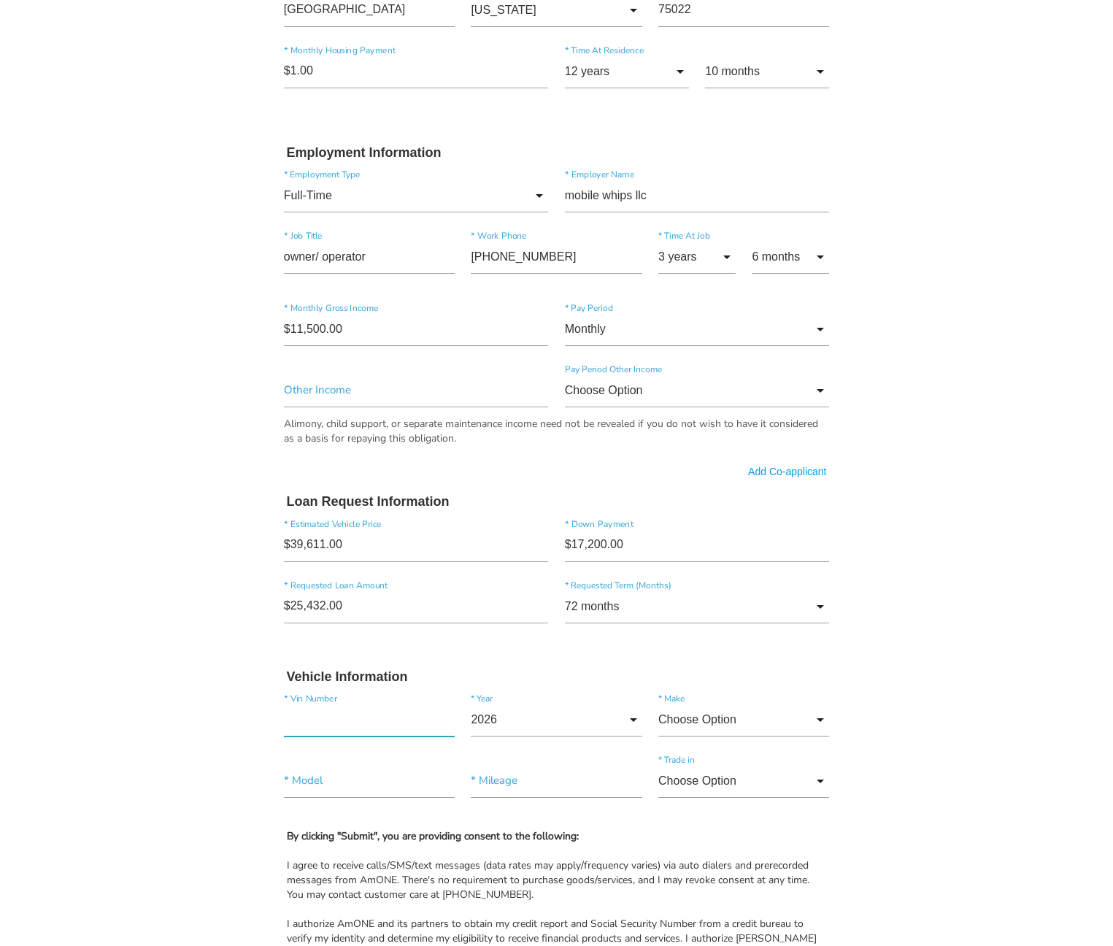
paste input"] "WDDWJ8HB4JF681067"
type input"] "WDDWJ8HB4JF681067"
click at [530, 727] on input "2026" at bounding box center [556, 720] width 171 height 34
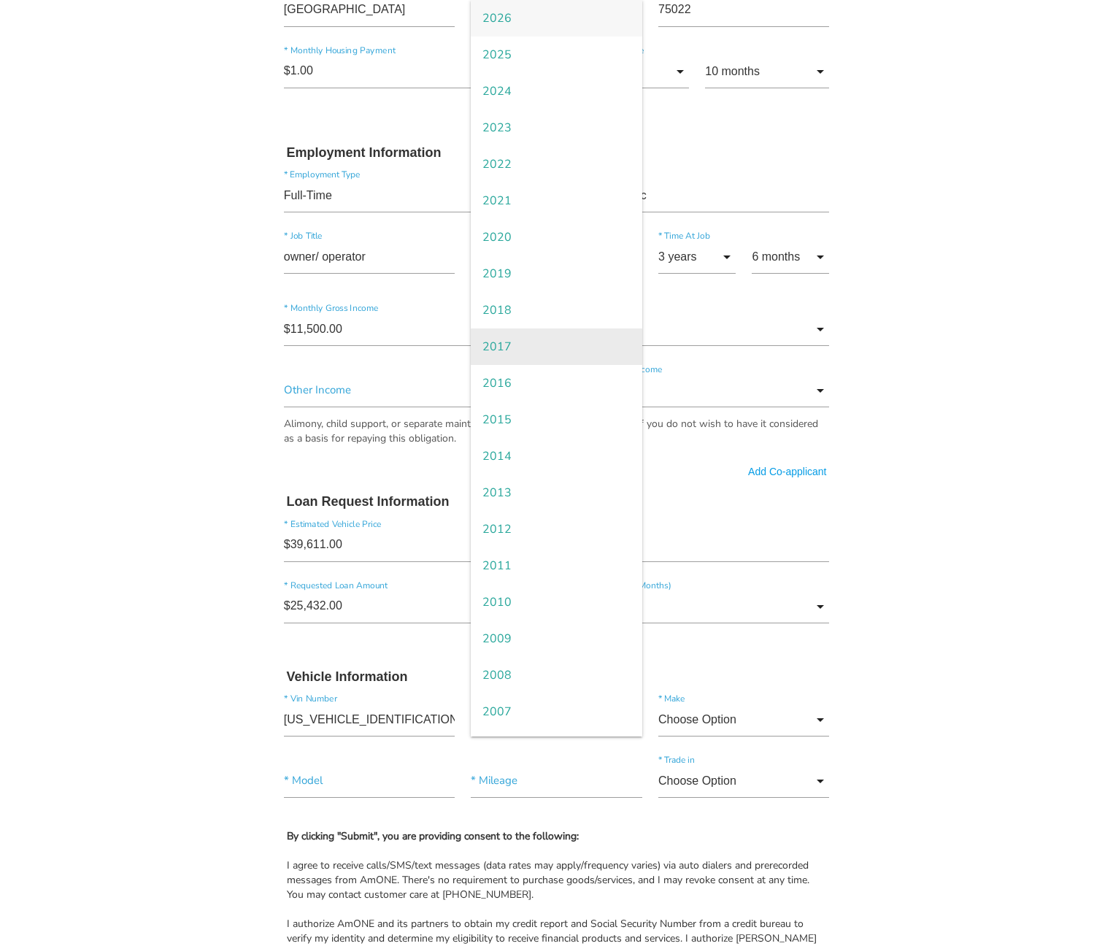
click at [514, 354] on span "2017" at bounding box center [556, 346] width 171 height 36
type input "2017"
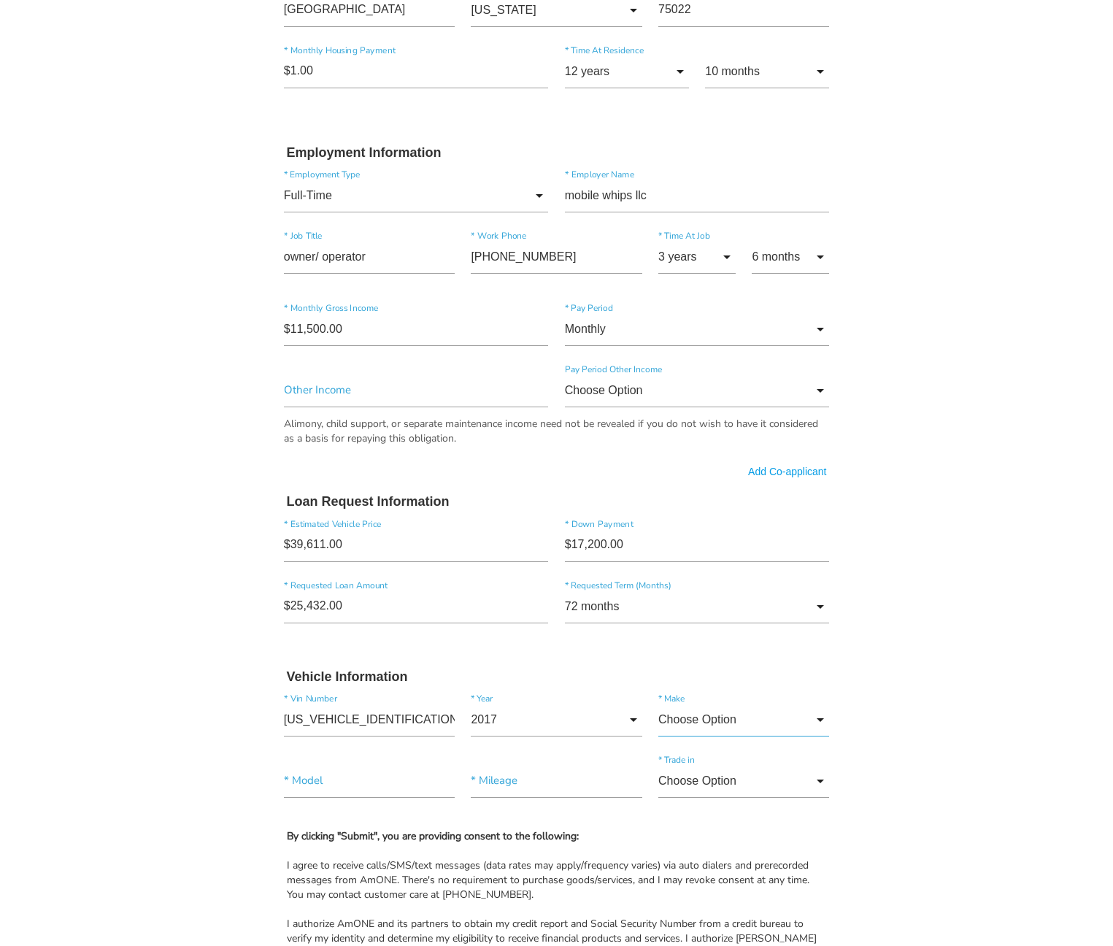
click at [728, 714] on input "Choose Option" at bounding box center [743, 720] width 171 height 34
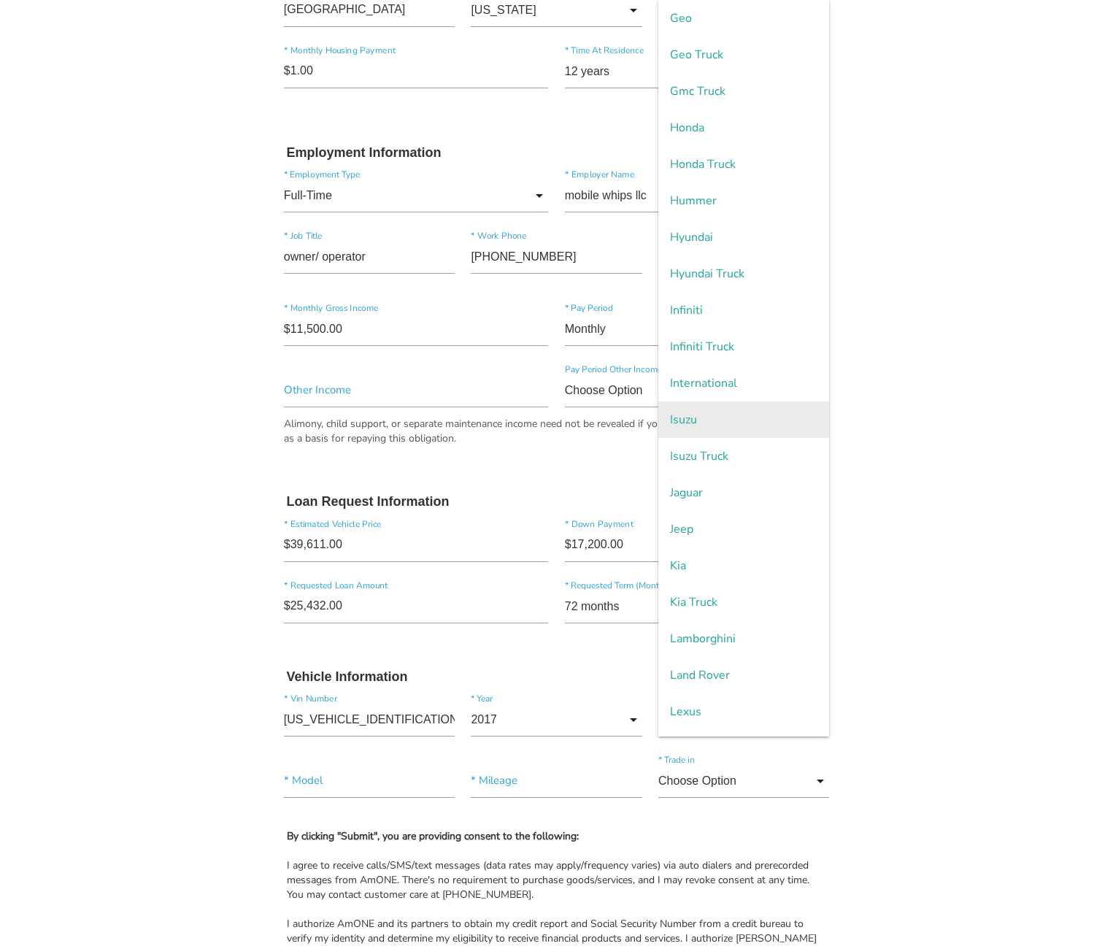
scroll to position [1533, 0]
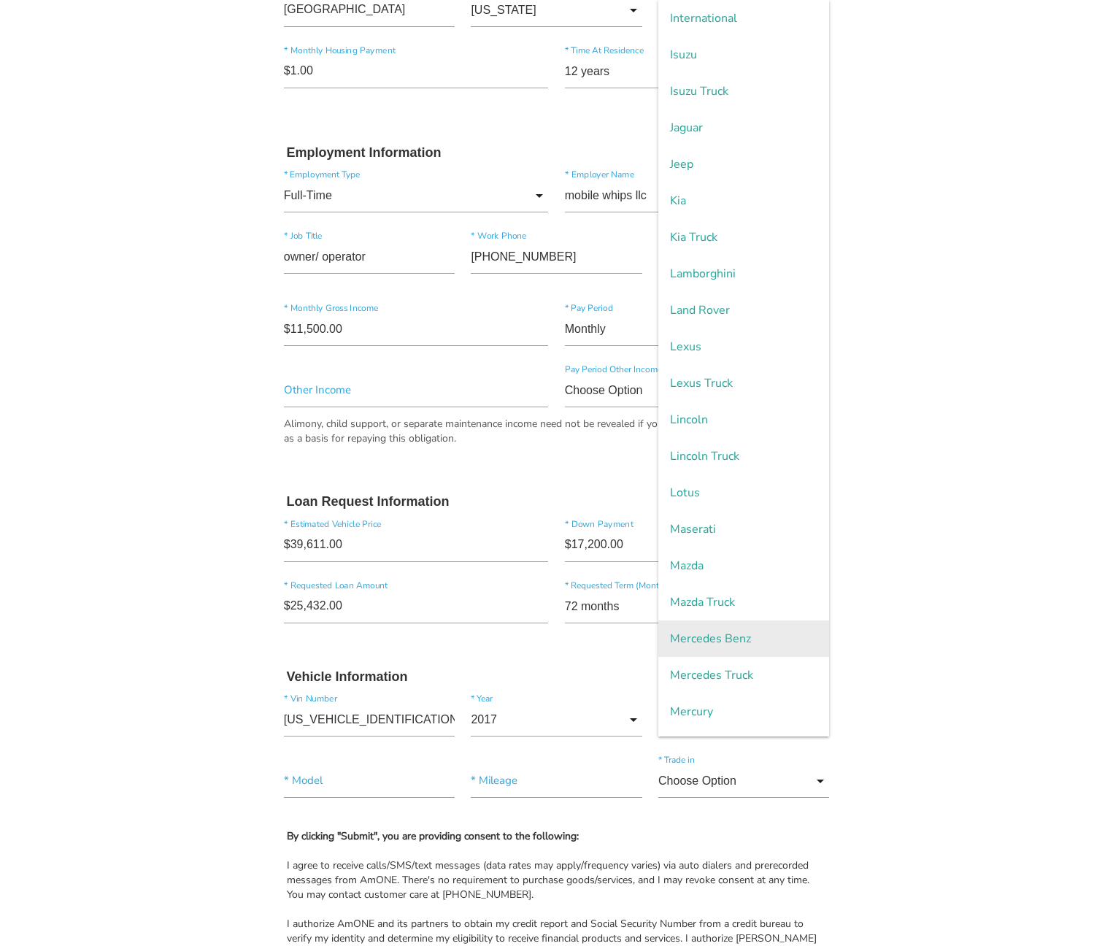
click at [753, 644] on span "Mercedes Benz" at bounding box center [743, 638] width 171 height 36
type input "Mercedes Benz"
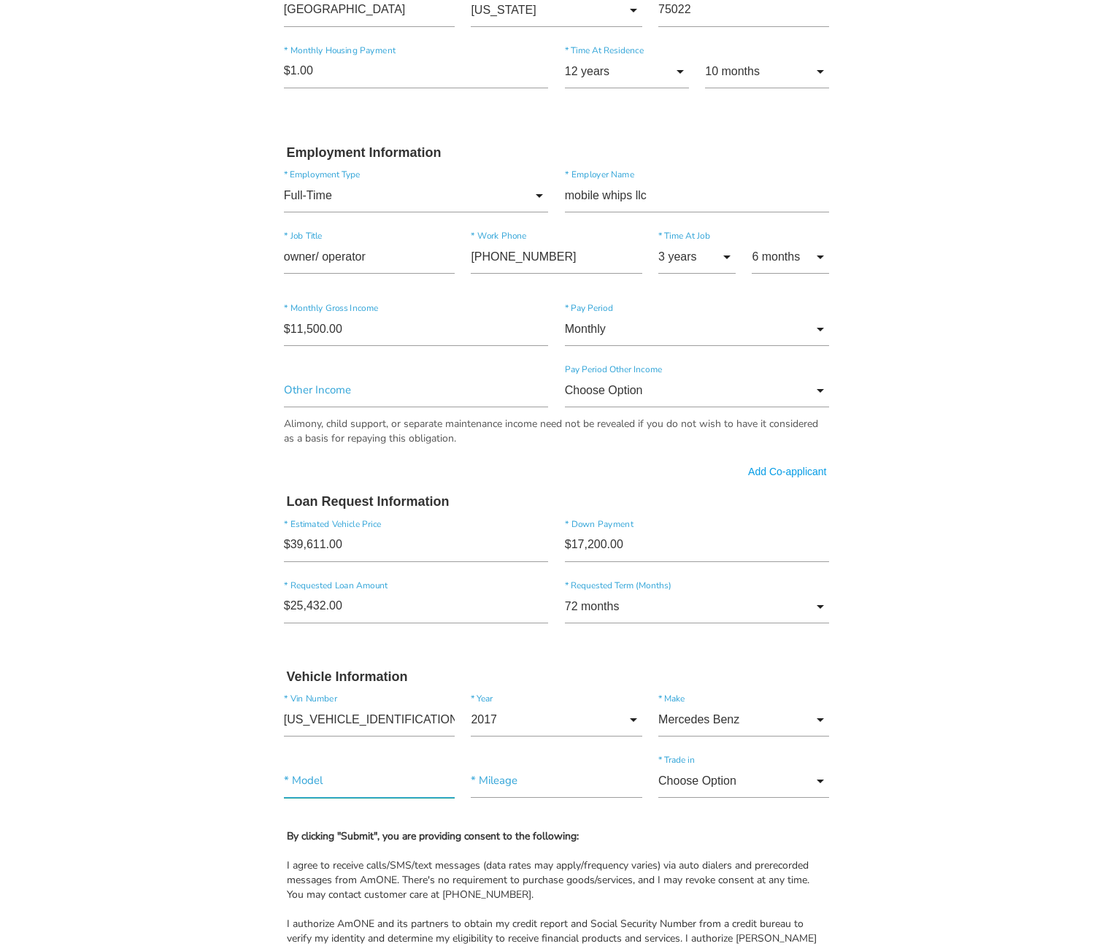
click at [387, 782] on input"] "text" at bounding box center [369, 781] width 171 height 34
type input"] "c63 s coupe"
type input"] "62,777"
click at [705, 782] on input "Choose Option" at bounding box center [743, 781] width 171 height 34
click at [713, 854] on span "No" at bounding box center [743, 855] width 171 height 36
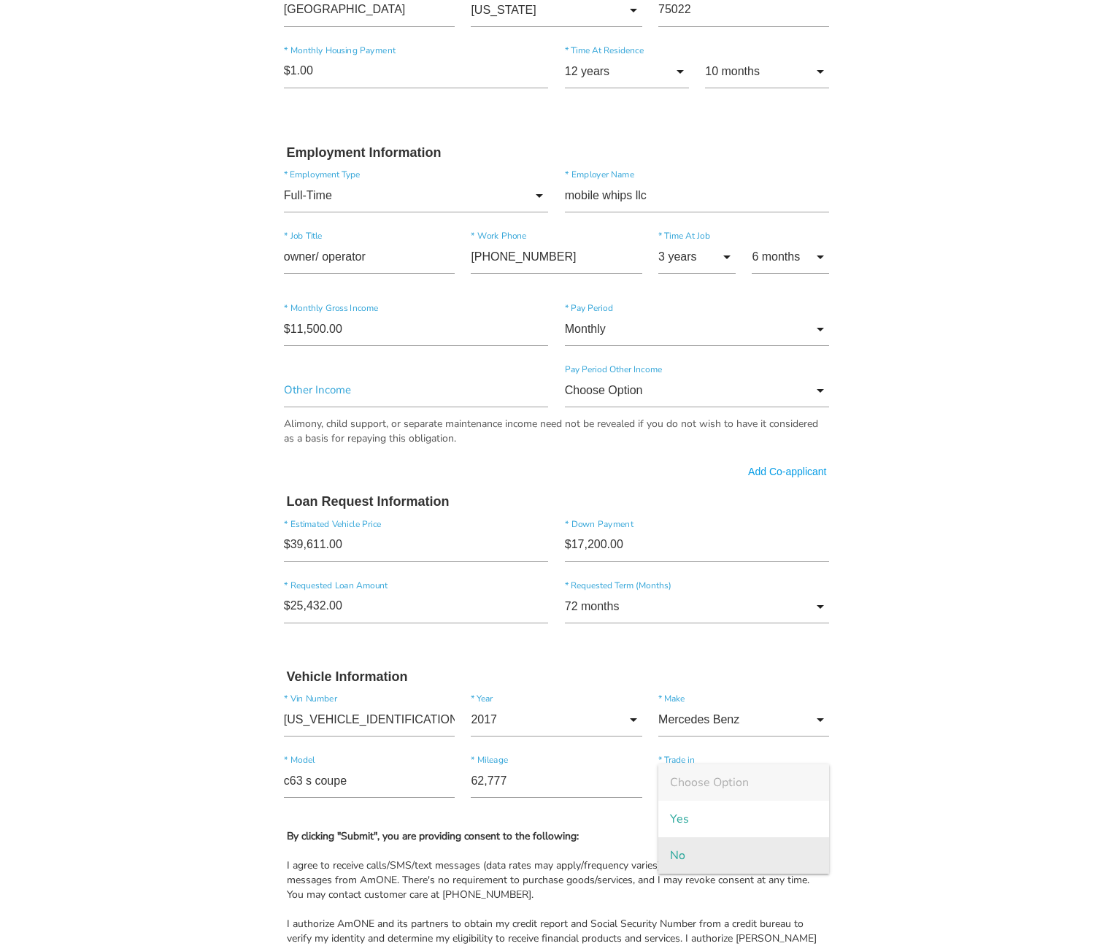
type input "No"
click at [877, 785] on body "Quick, Secure Financing Personalized to You. Alexander * First Name Middle Name…" at bounding box center [556, 335] width 1113 height 1985
click at [284, 778] on input"] "c63 s coupe" at bounding box center [369, 781] width 171 height 34
click at [444, 783] on input"] "amg c63 s coupe" at bounding box center [369, 781] width 171 height 34
click at [308, 780] on input"] "amg c63 s coupe" at bounding box center [369, 781] width 171 height 34
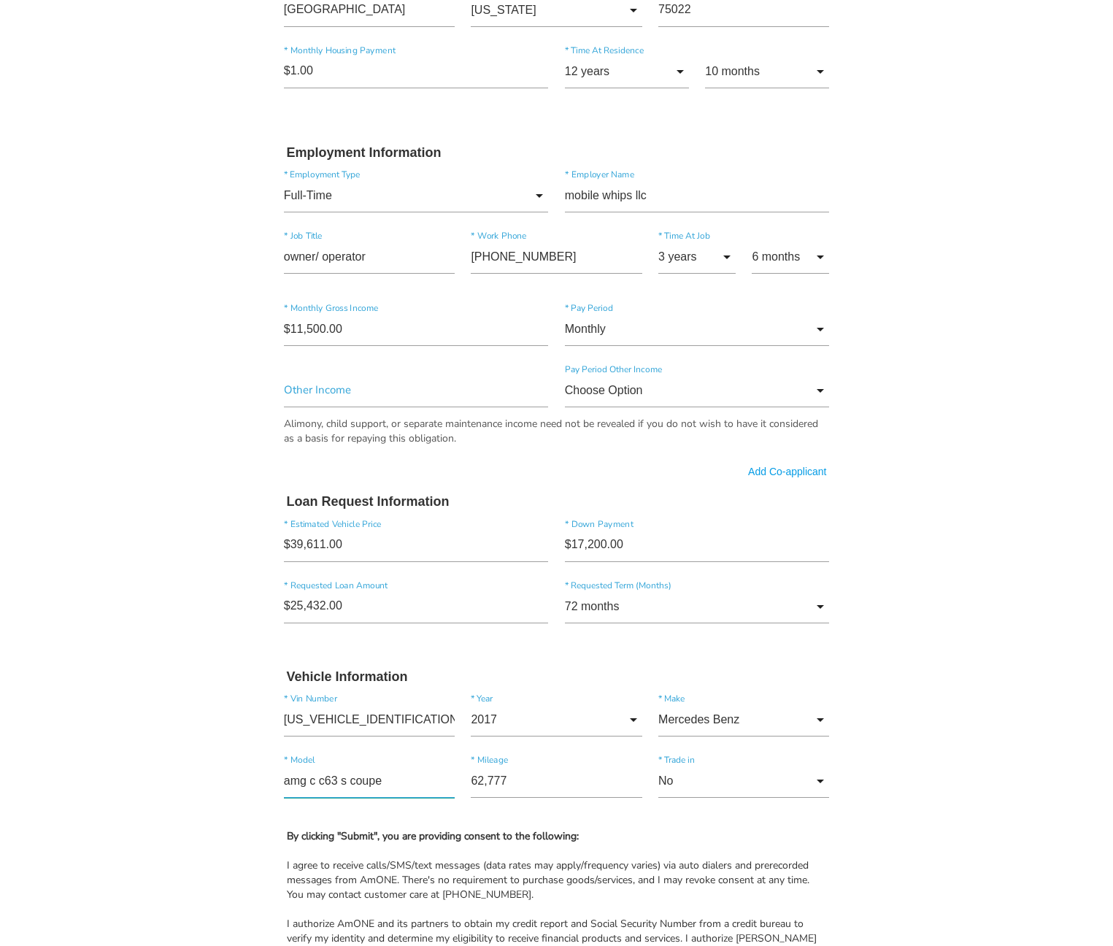
type input"] "amg c c63 s coupe"
click at [233, 777] on body "Quick, Secure Financing Personalized to You. Alexander * First Name Middle Name…" at bounding box center [556, 335] width 1113 height 1985
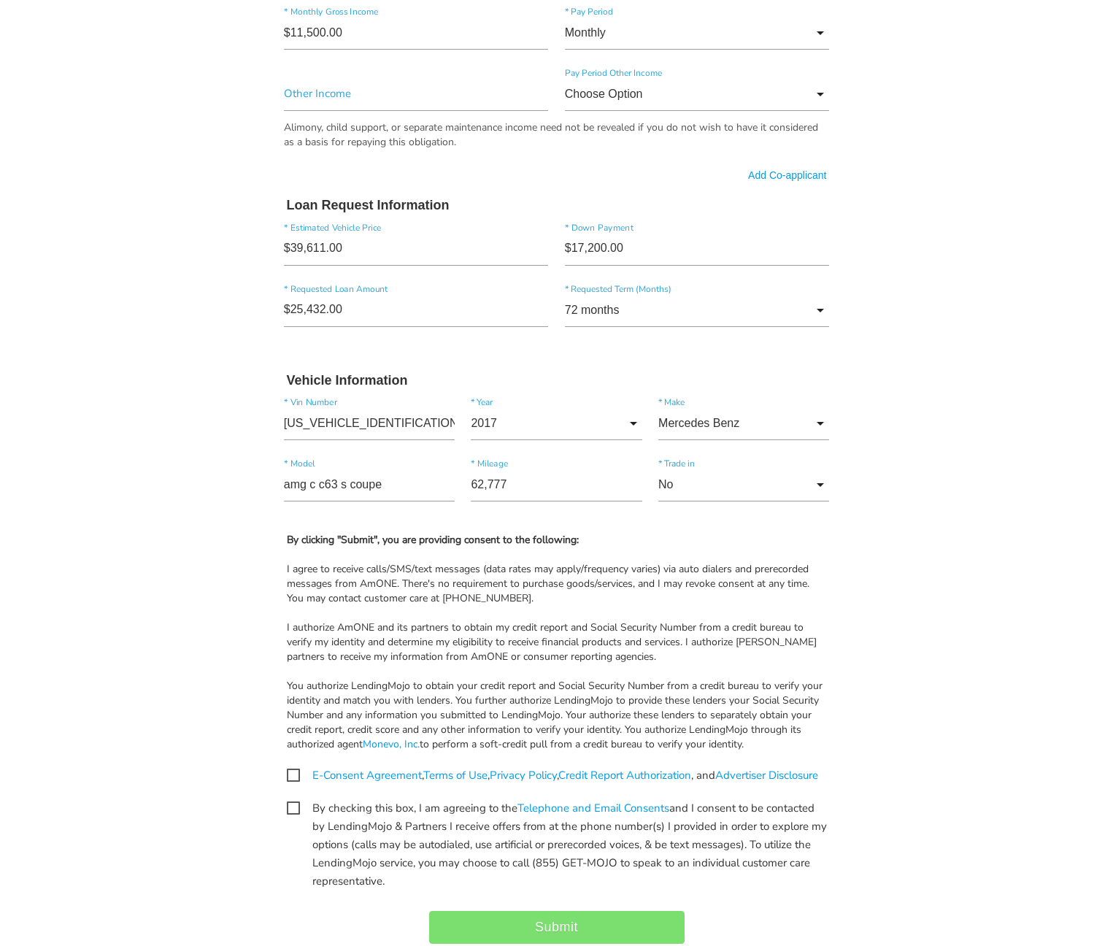
scroll to position [1055, 0]
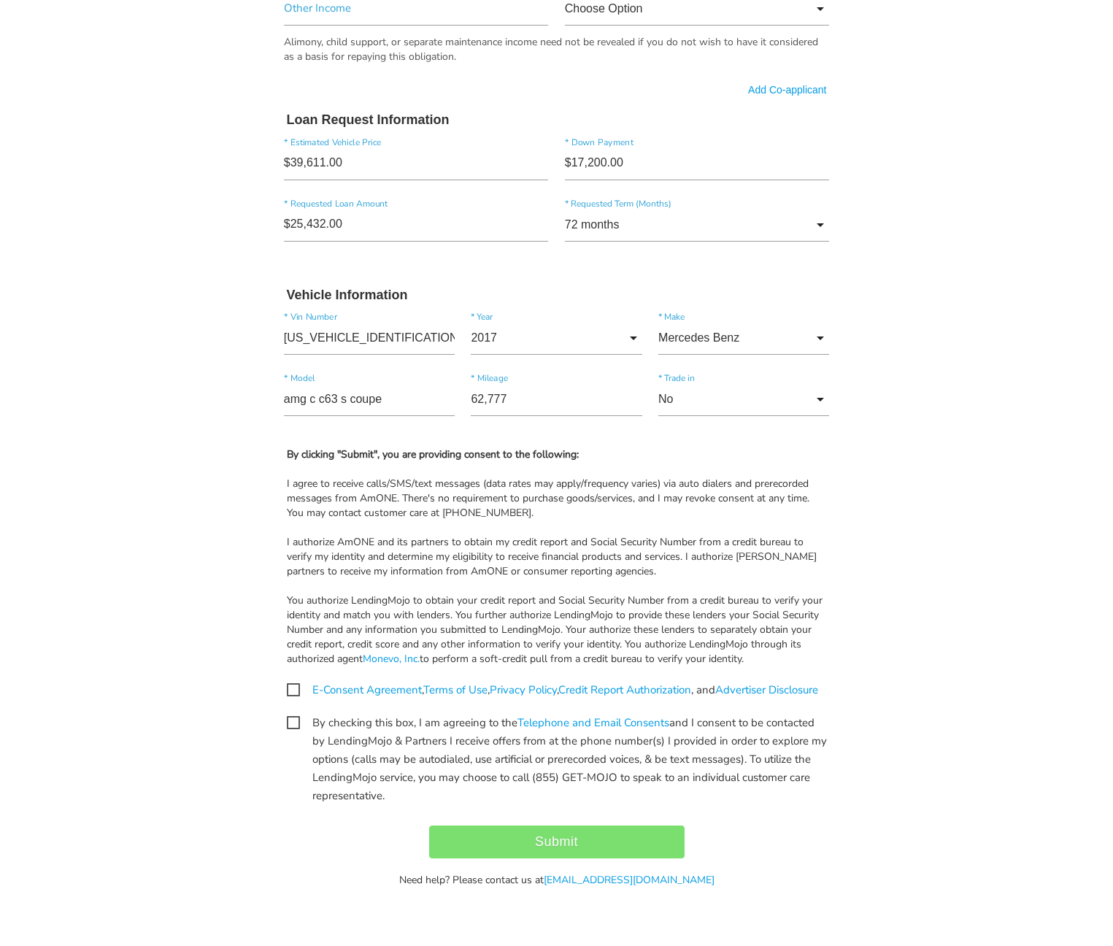
click at [293, 681] on span "E-Consent Agreement , Terms of Use , Privacy Policy , Credit Report Authorizati…" at bounding box center [552, 690] width 531 height 18
checkbox input "true"
click at [288, 722] on span "By checking this box, I am agreeing to the Telephone and Email Consents and I c…" at bounding box center [557, 723] width 540 height 18
checkbox input "true"
click at [550, 835] on input "Submit" at bounding box center [556, 841] width 255 height 33
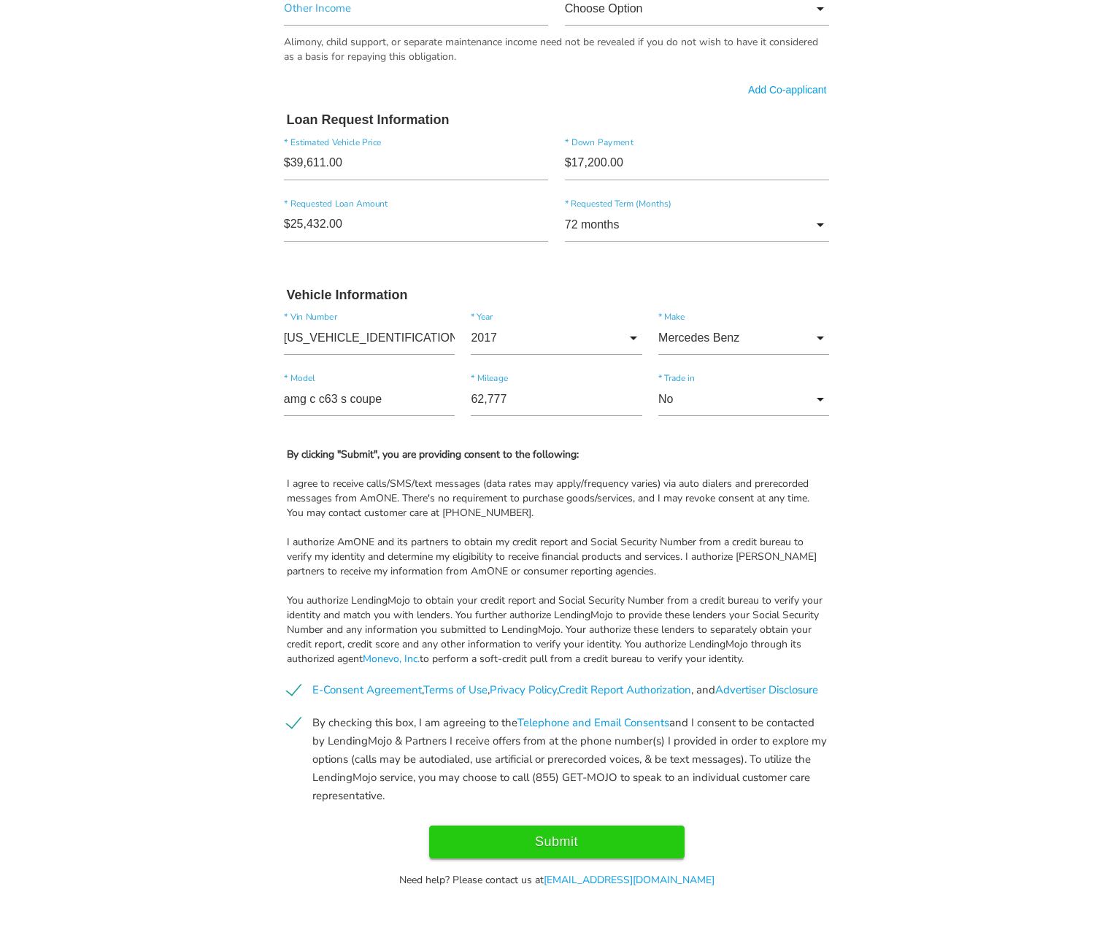
type input "Submit"
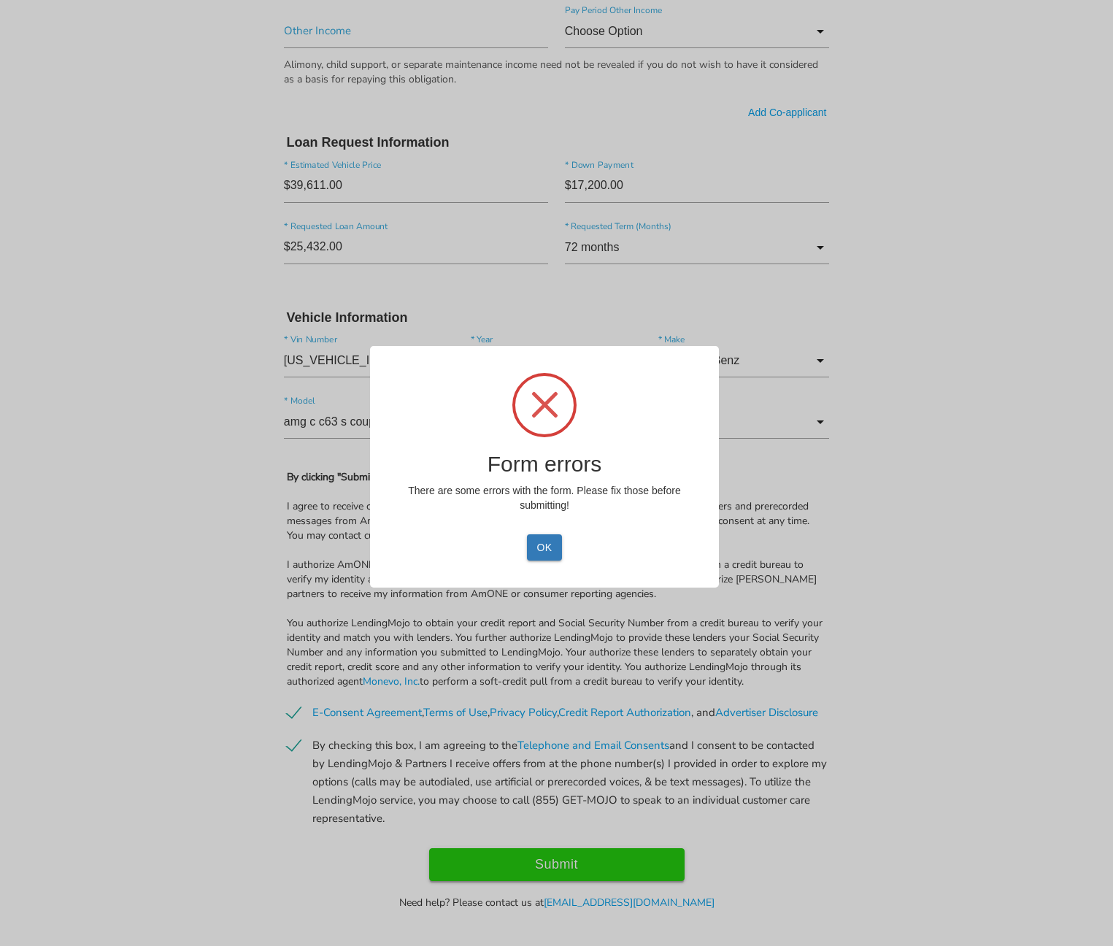
scroll to position [1095, 0]
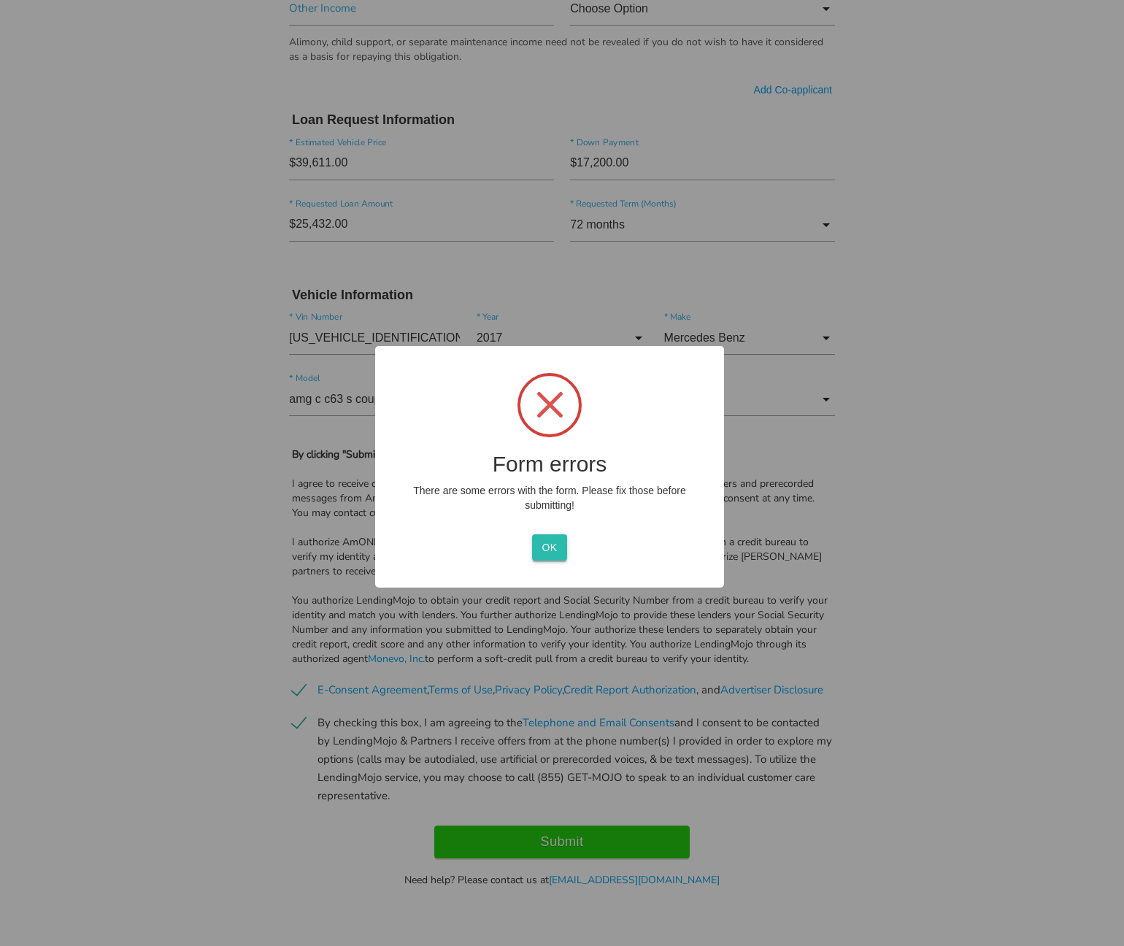
click at [557, 545] on button "OK" at bounding box center [549, 547] width 34 height 26
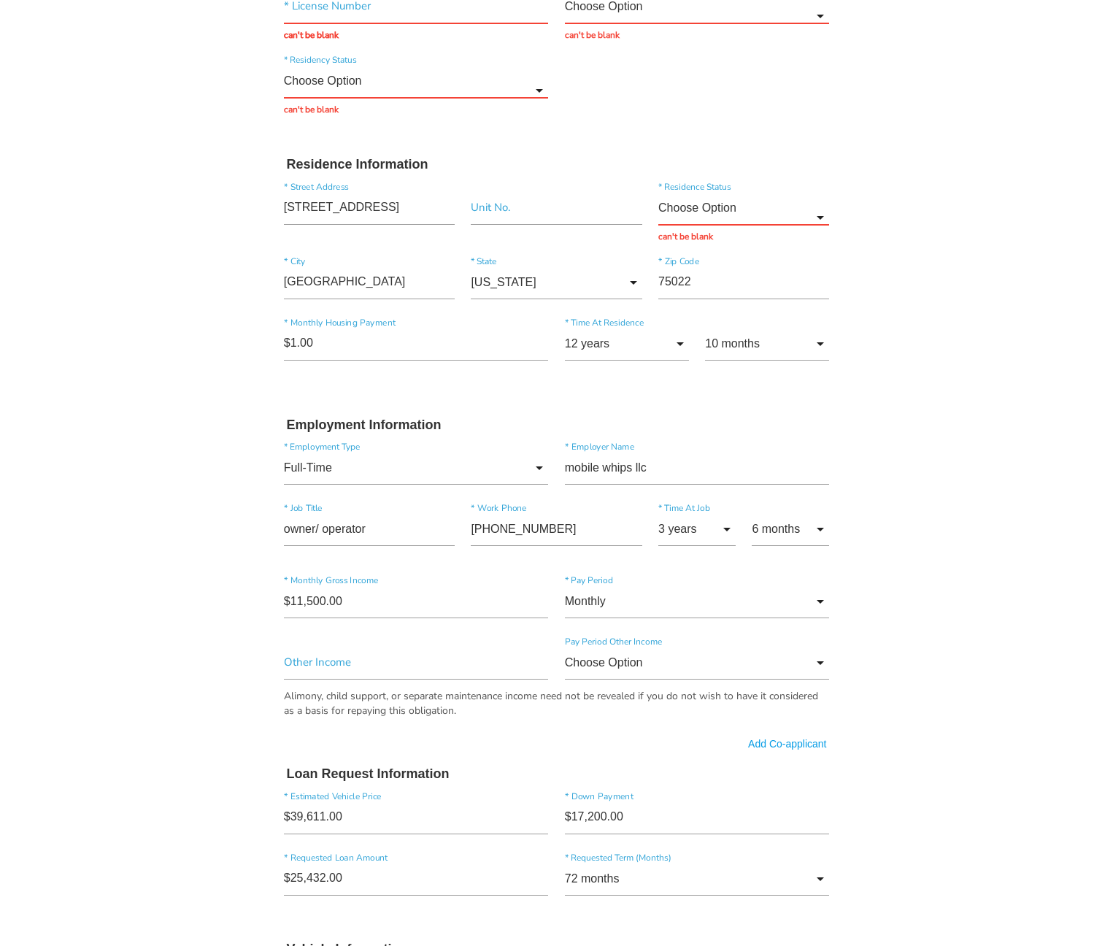
scroll to position [219, 0]
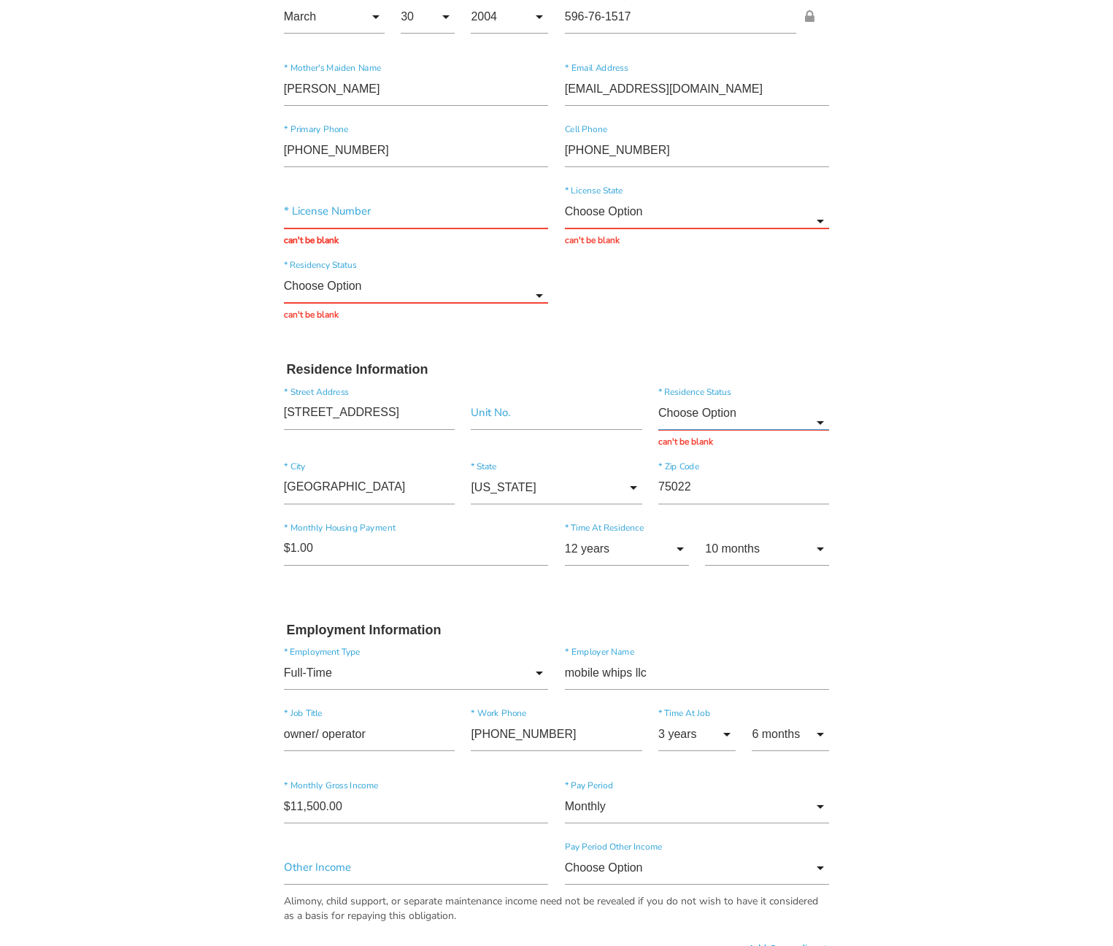
click at [738, 418] on input "Choose Option" at bounding box center [743, 413] width 171 height 34
click at [709, 551] on span "Other" at bounding box center [743, 560] width 171 height 36
type input "Other"
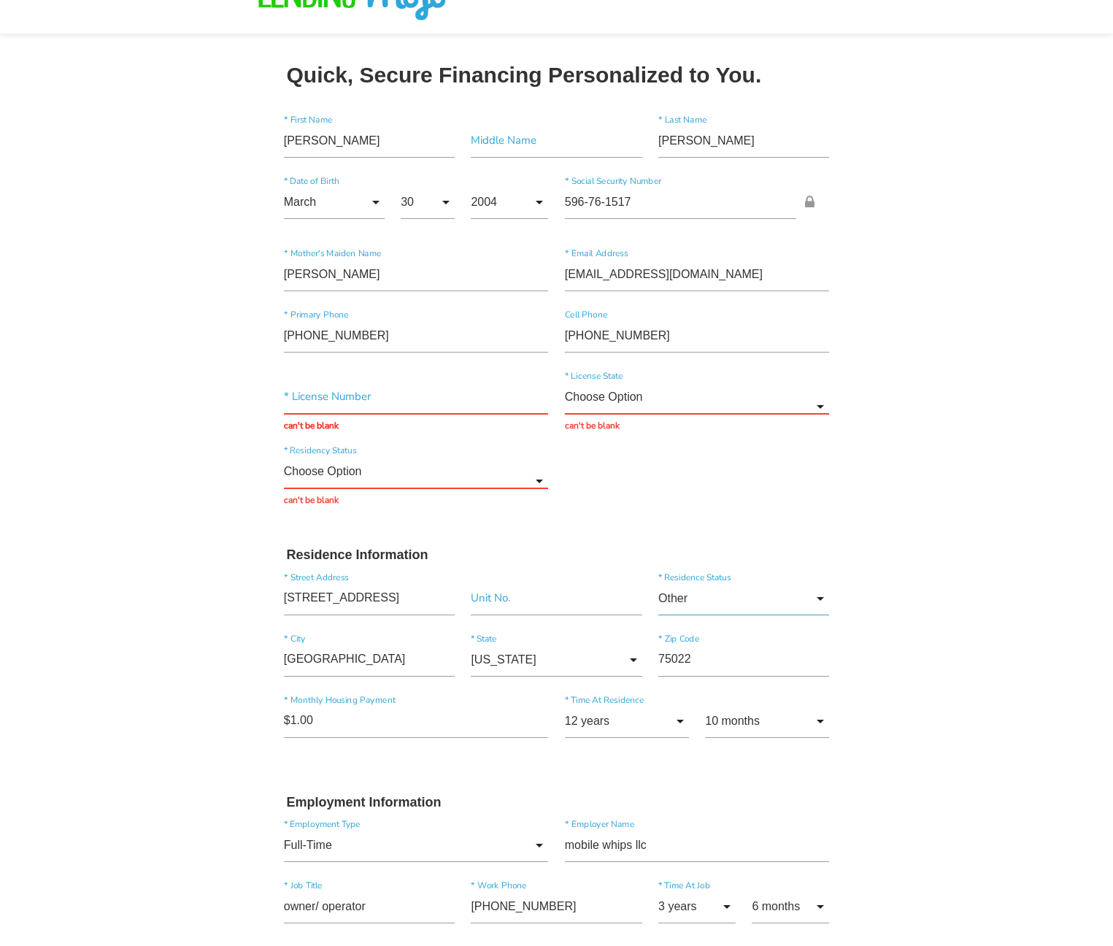
scroll to position [0, 0]
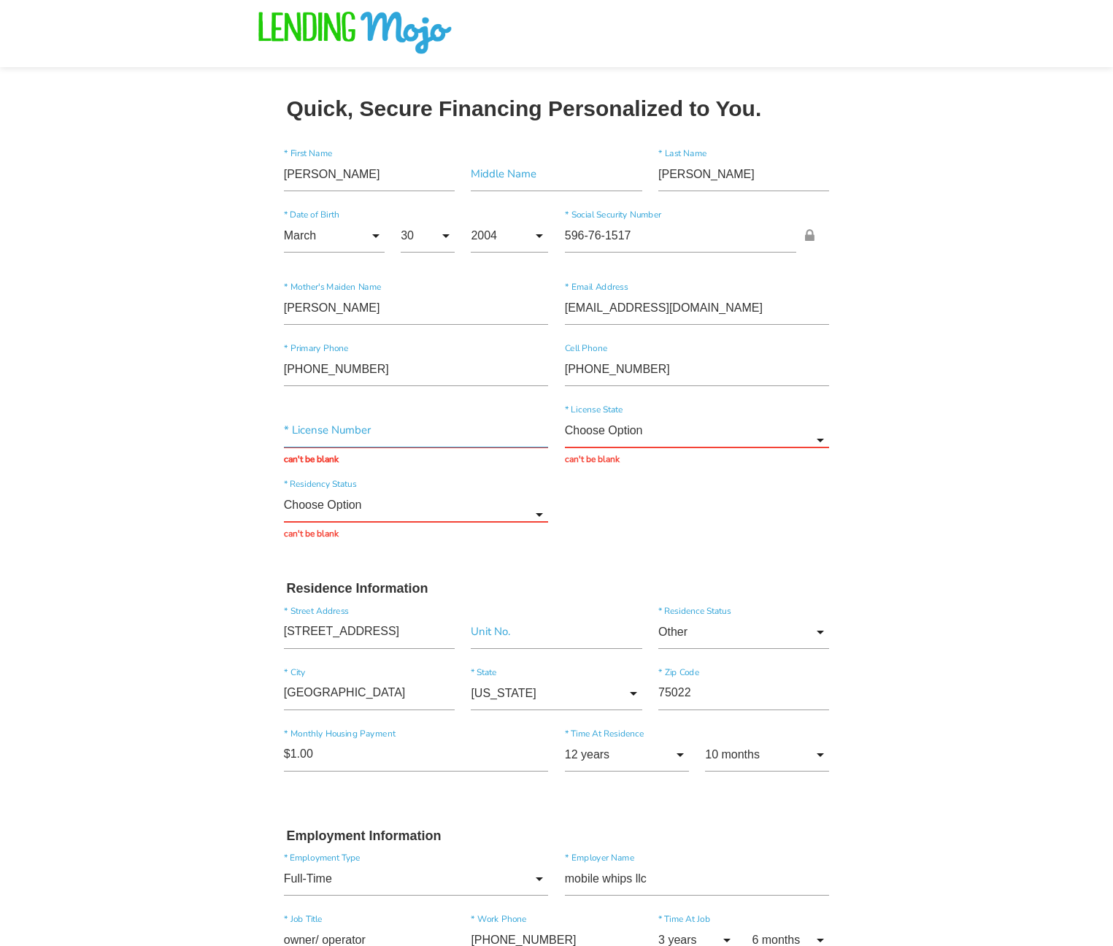
click at [451, 428] on input "text" at bounding box center [416, 431] width 265 height 34
type input "46422344"
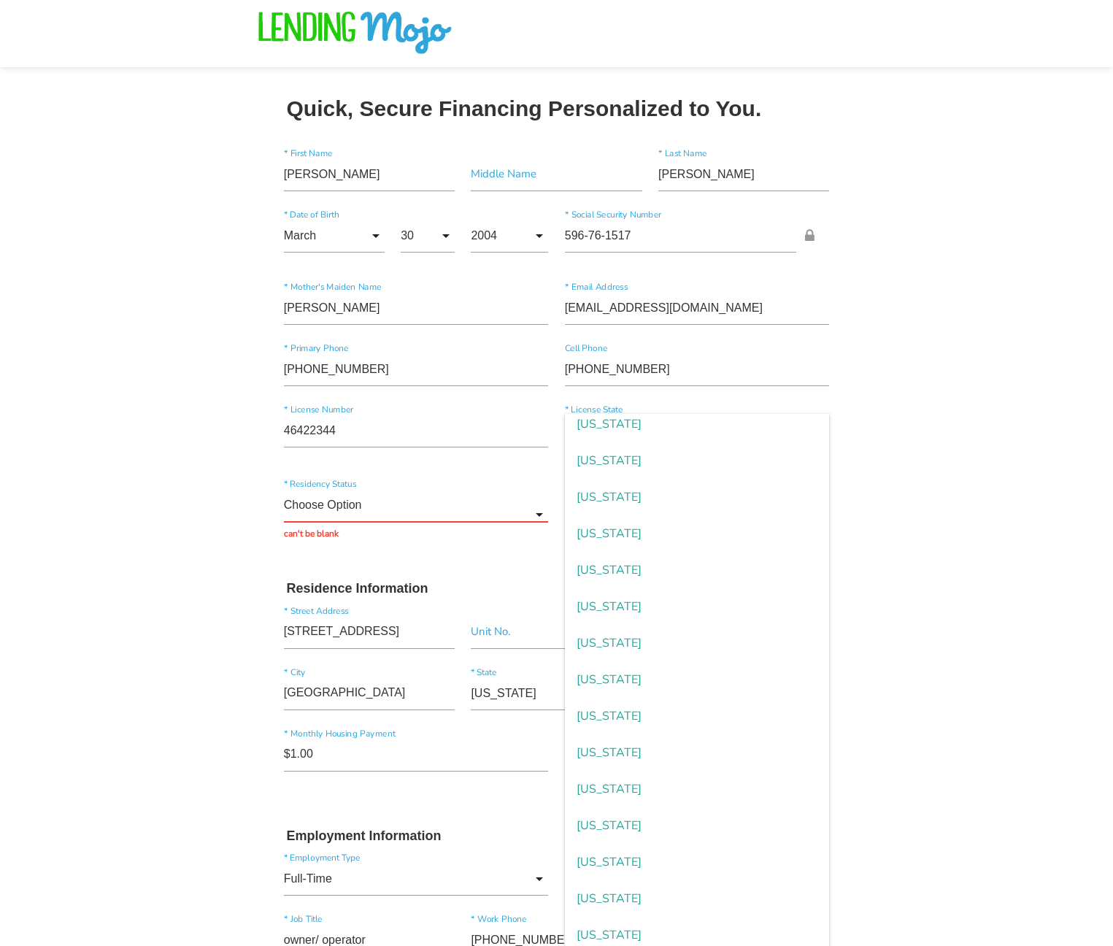
scroll to position [1366, 0]
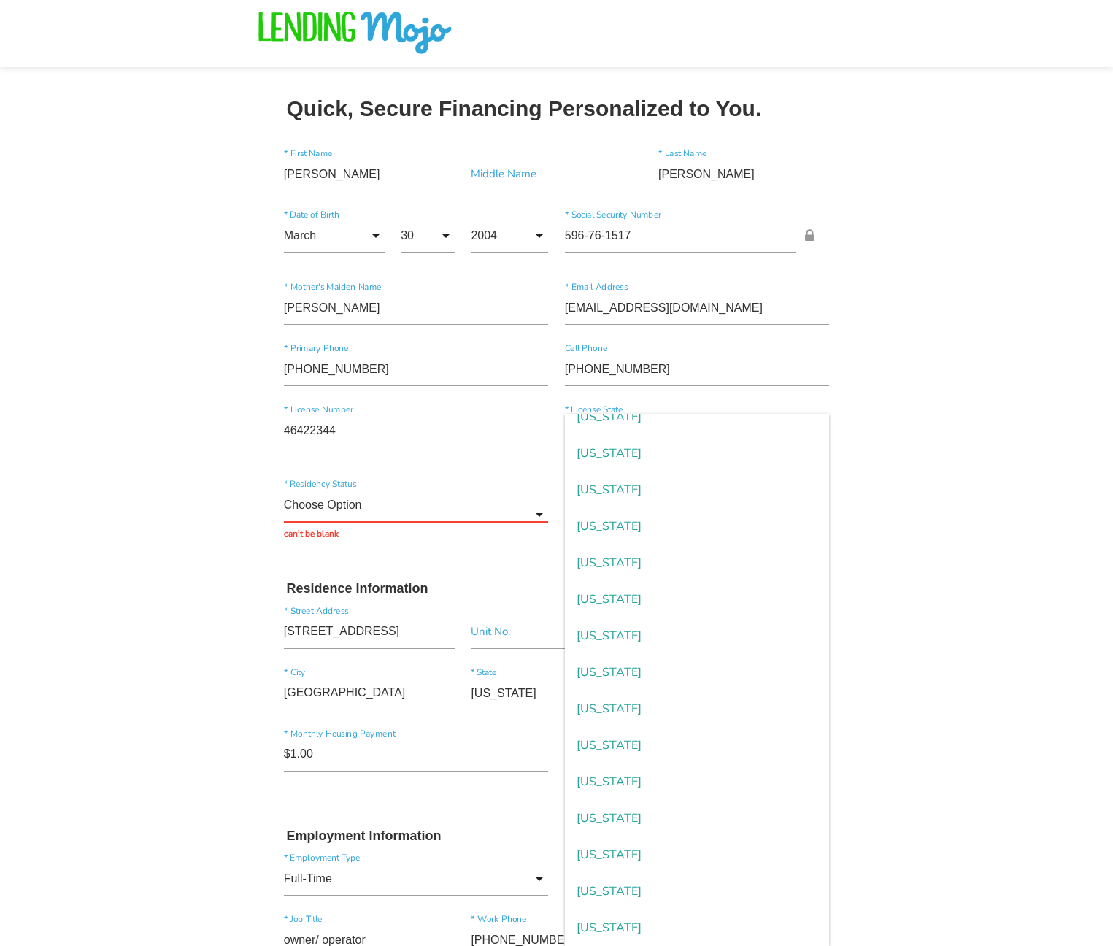
type input "Texas"
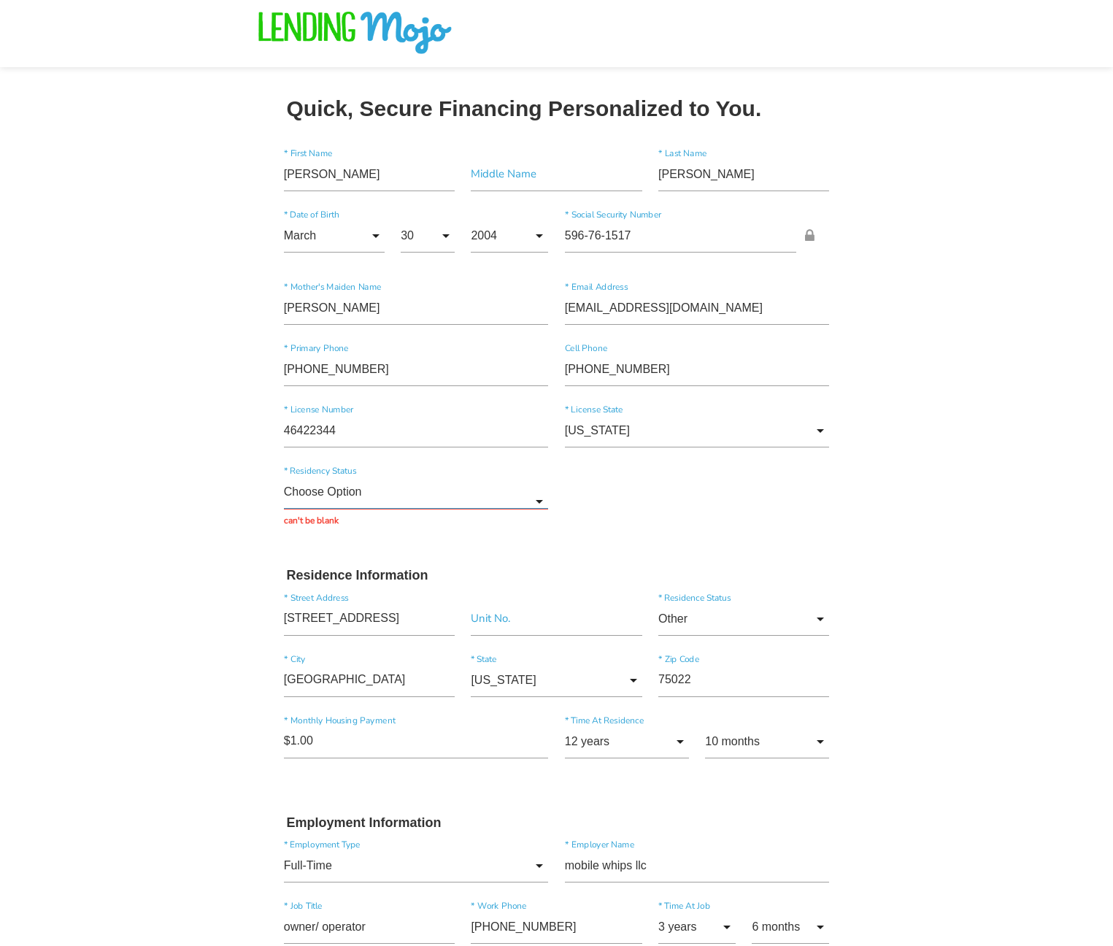
click at [411, 504] on input "Choose Option" at bounding box center [416, 492] width 265 height 34
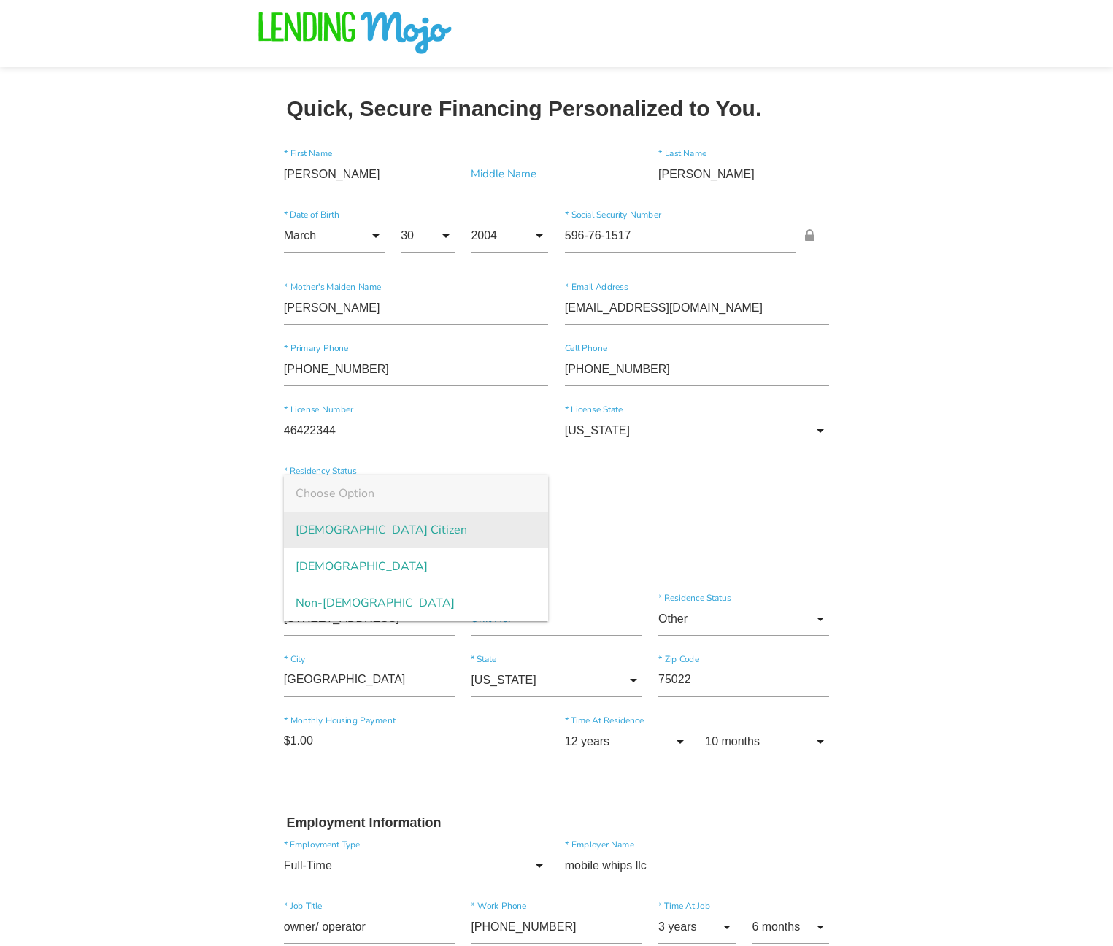
click at [426, 528] on span "US Citizen" at bounding box center [416, 530] width 265 height 36
type input "US Citizen"
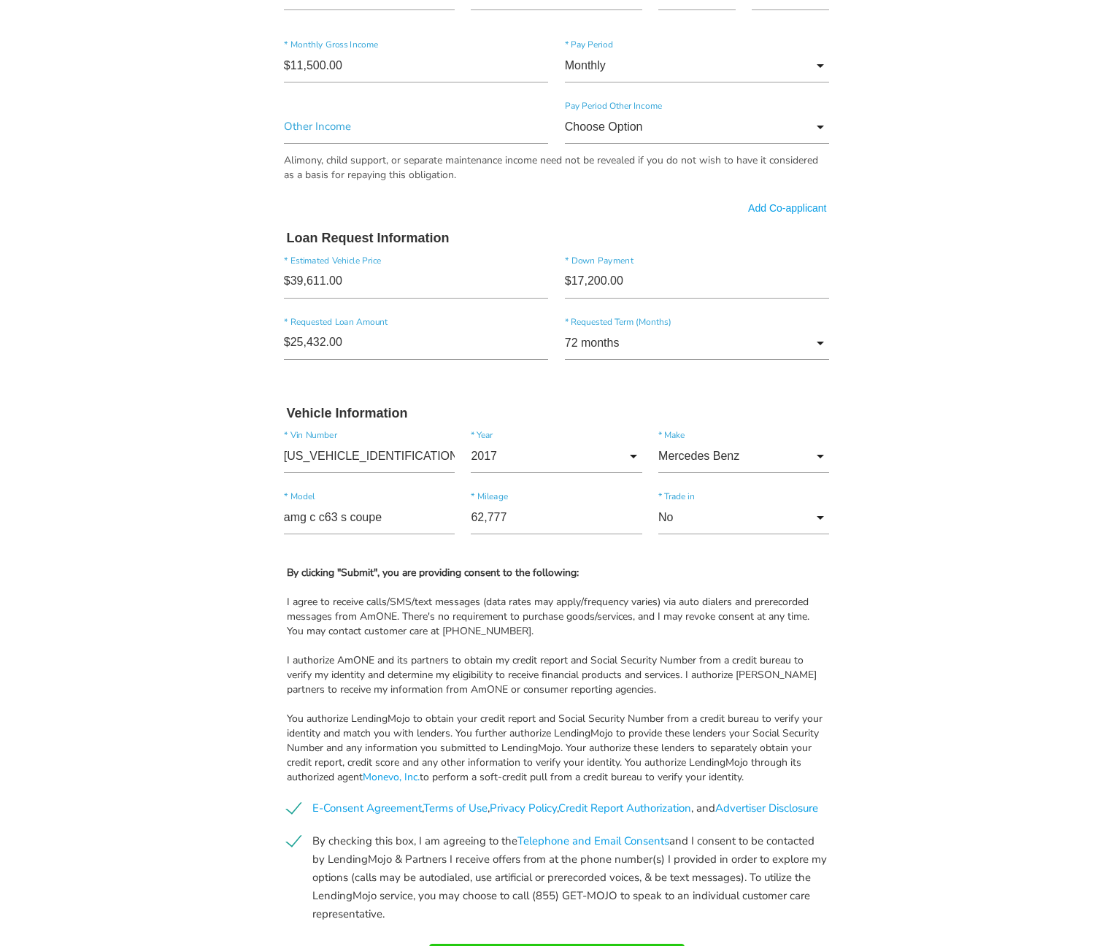
scroll to position [1055, 0]
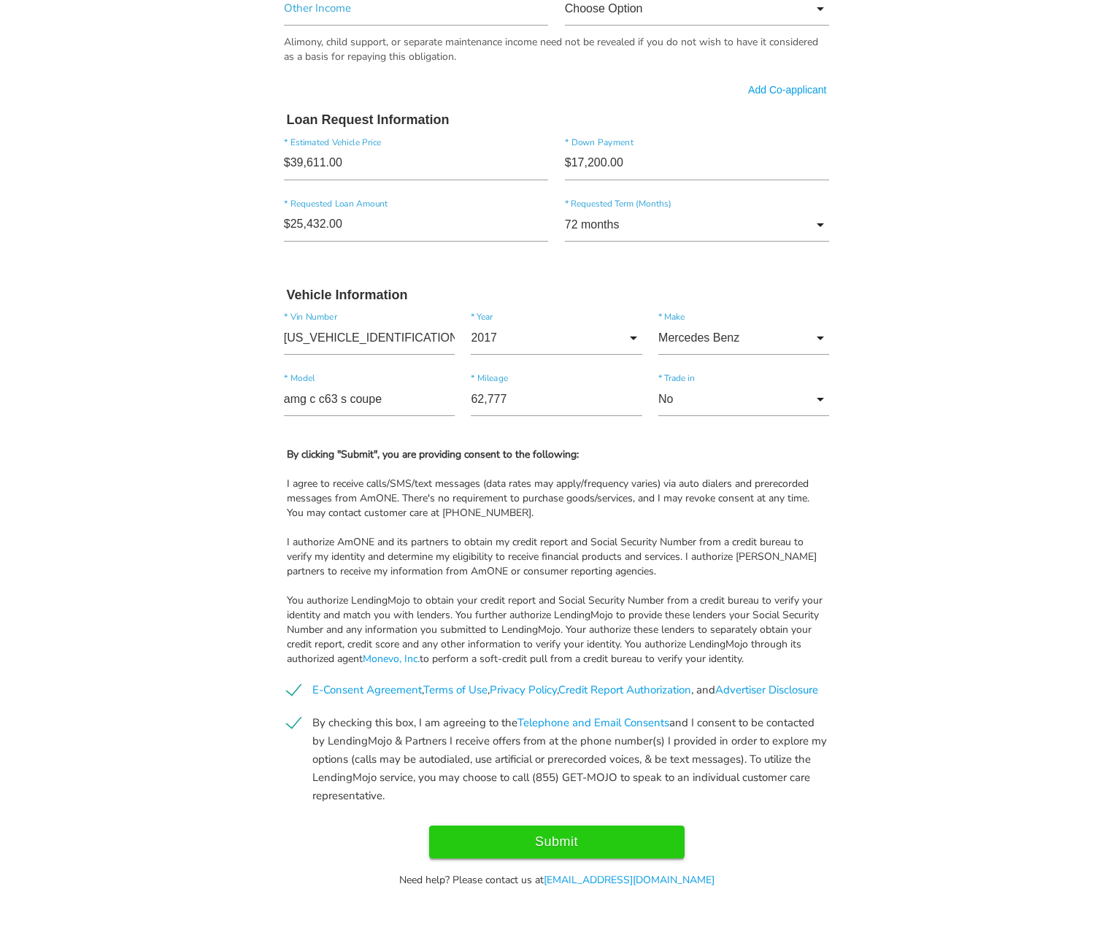
click at [591, 832] on input "Submit" at bounding box center [556, 841] width 255 height 33
type input "Submitting..."
